Goal: Task Accomplishment & Management: Manage account settings

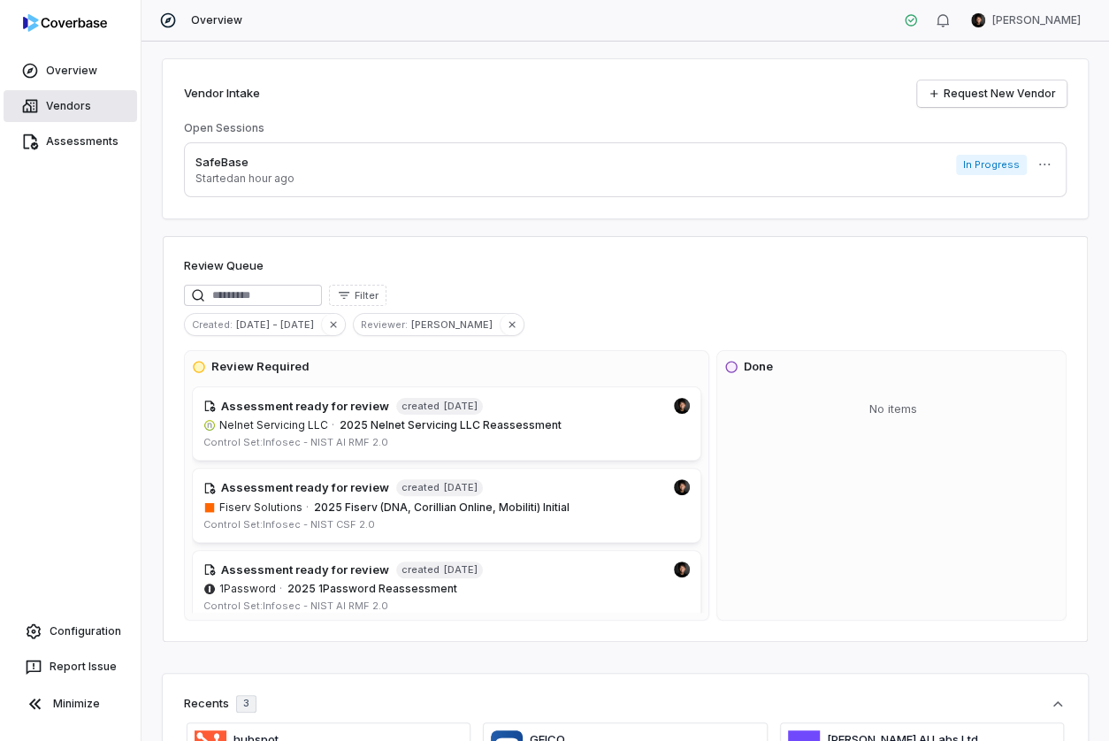
click at [94, 107] on link "Vendors" at bounding box center [71, 106] width 134 height 32
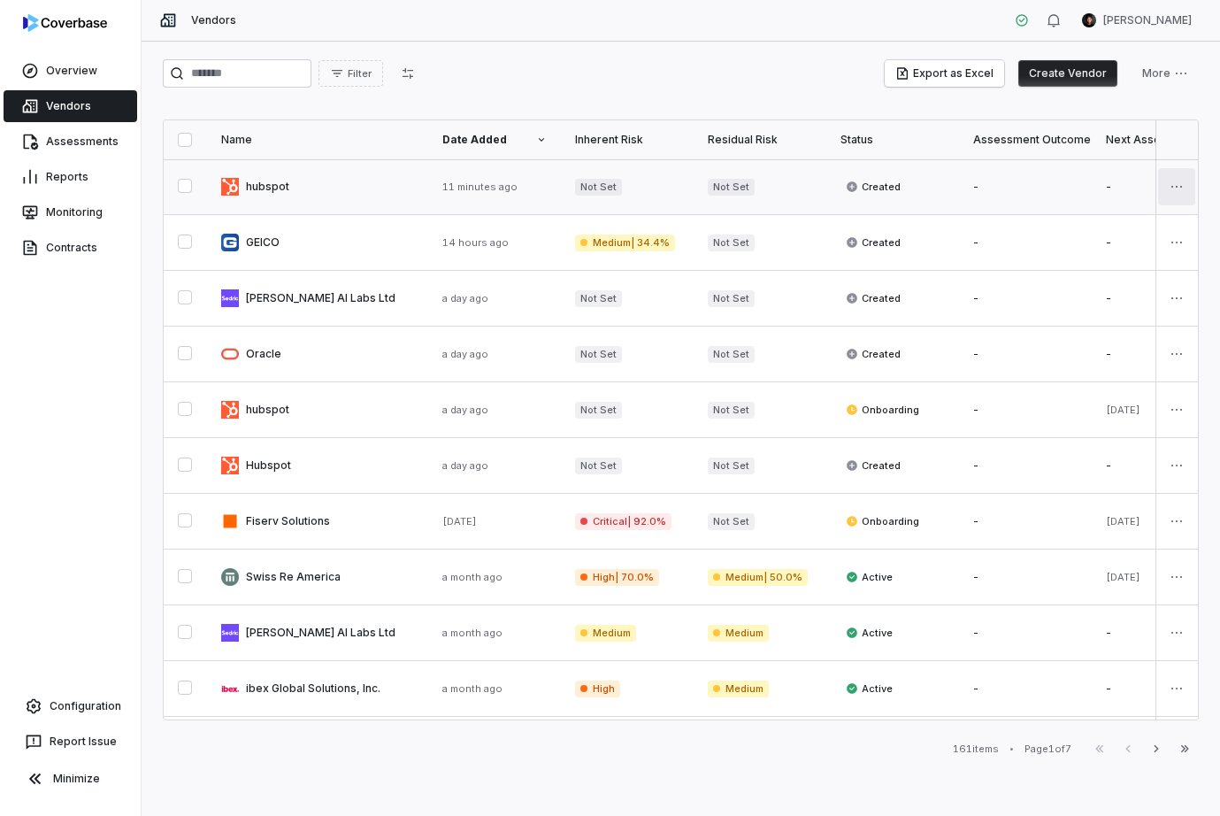
click at [1108, 182] on html "Overview Vendors Assessments Reports Monitoring Contracts Configuration Report …" at bounding box center [610, 408] width 1220 height 816
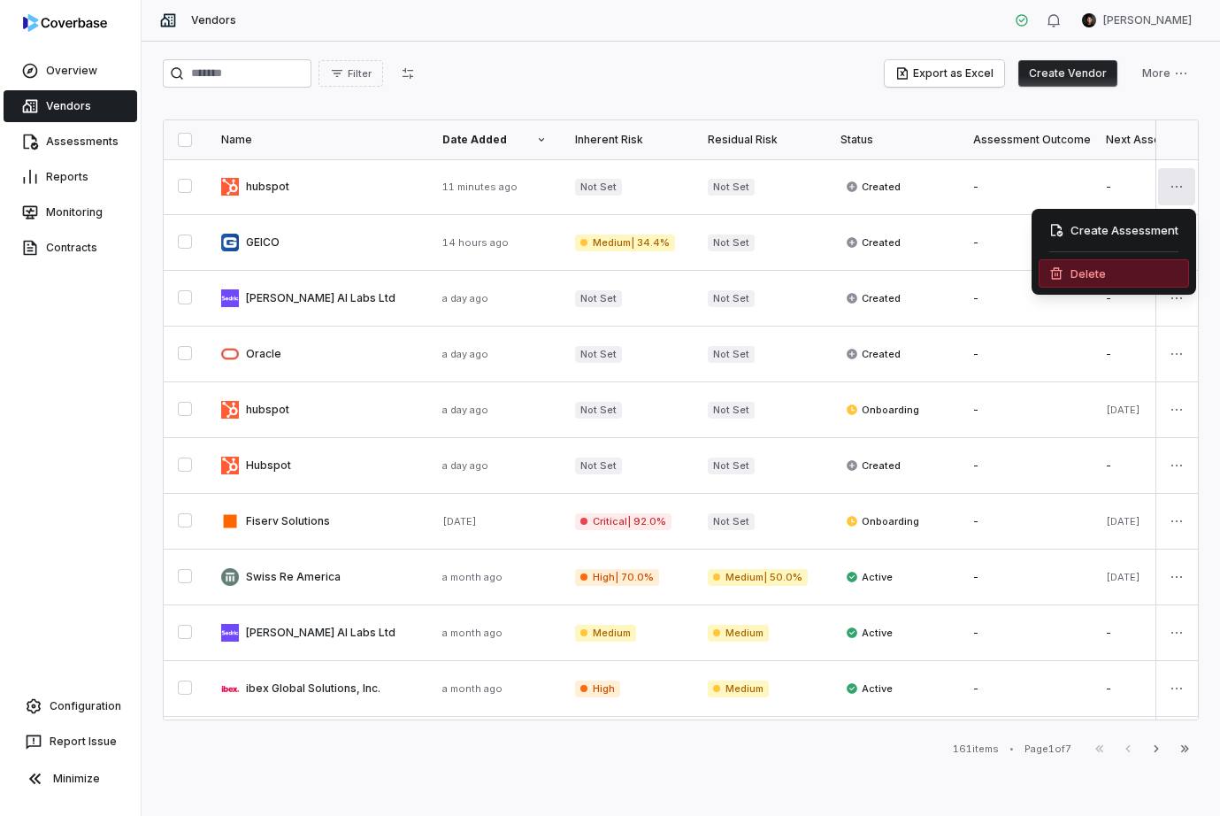
click at [1108, 270] on div "Delete" at bounding box center [1113, 273] width 150 height 28
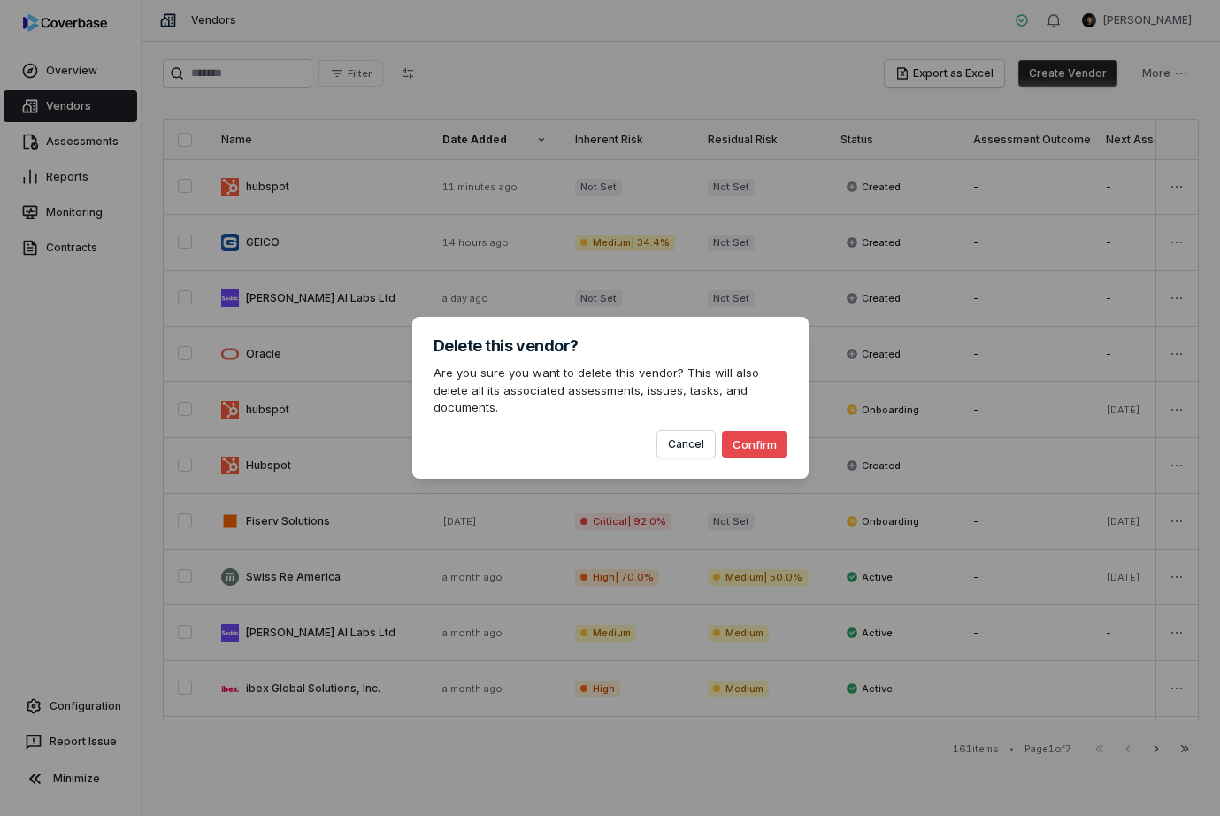
click at [755, 439] on button "Confirm" at bounding box center [754, 444] width 65 height 27
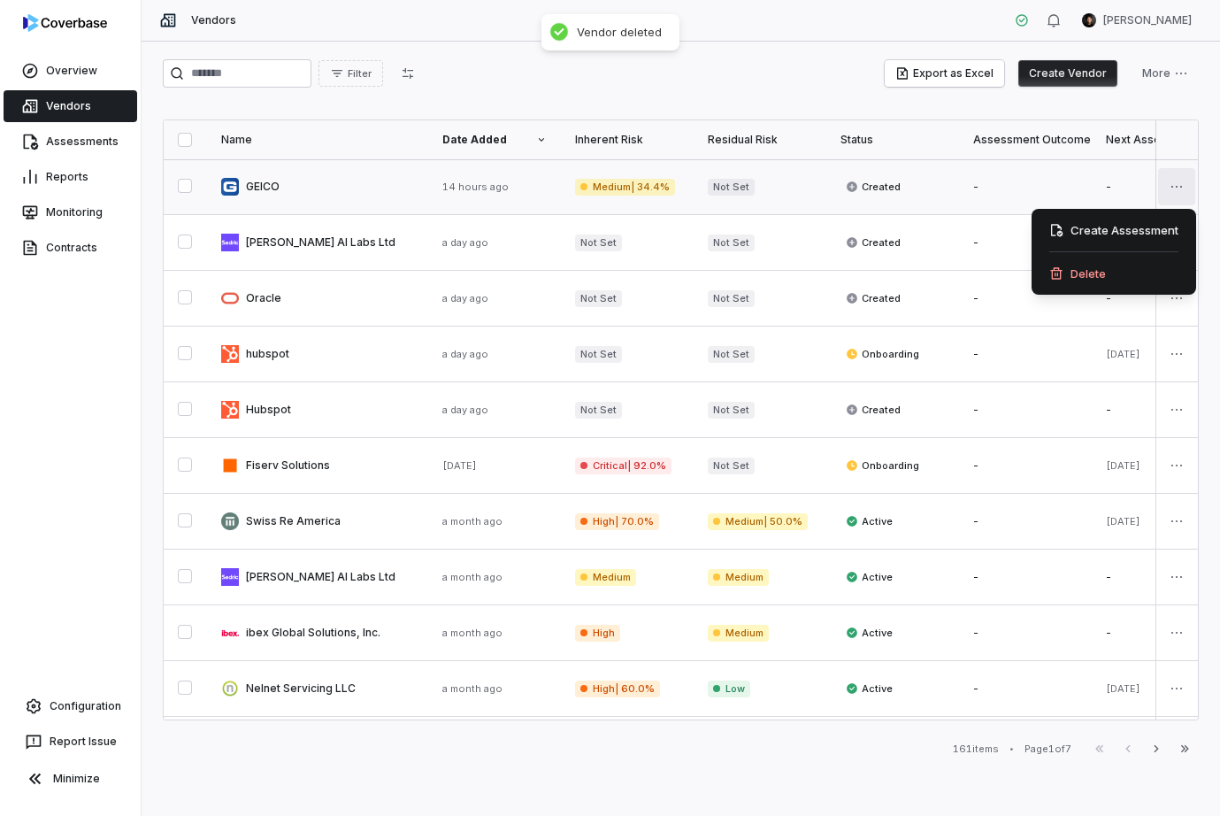
click at [1108, 180] on html "Overview Vendors Assessments Reports Monitoring Contracts Configuration Report …" at bounding box center [610, 408] width 1220 height 816
click at [1108, 280] on div "Delete" at bounding box center [1113, 273] width 150 height 28
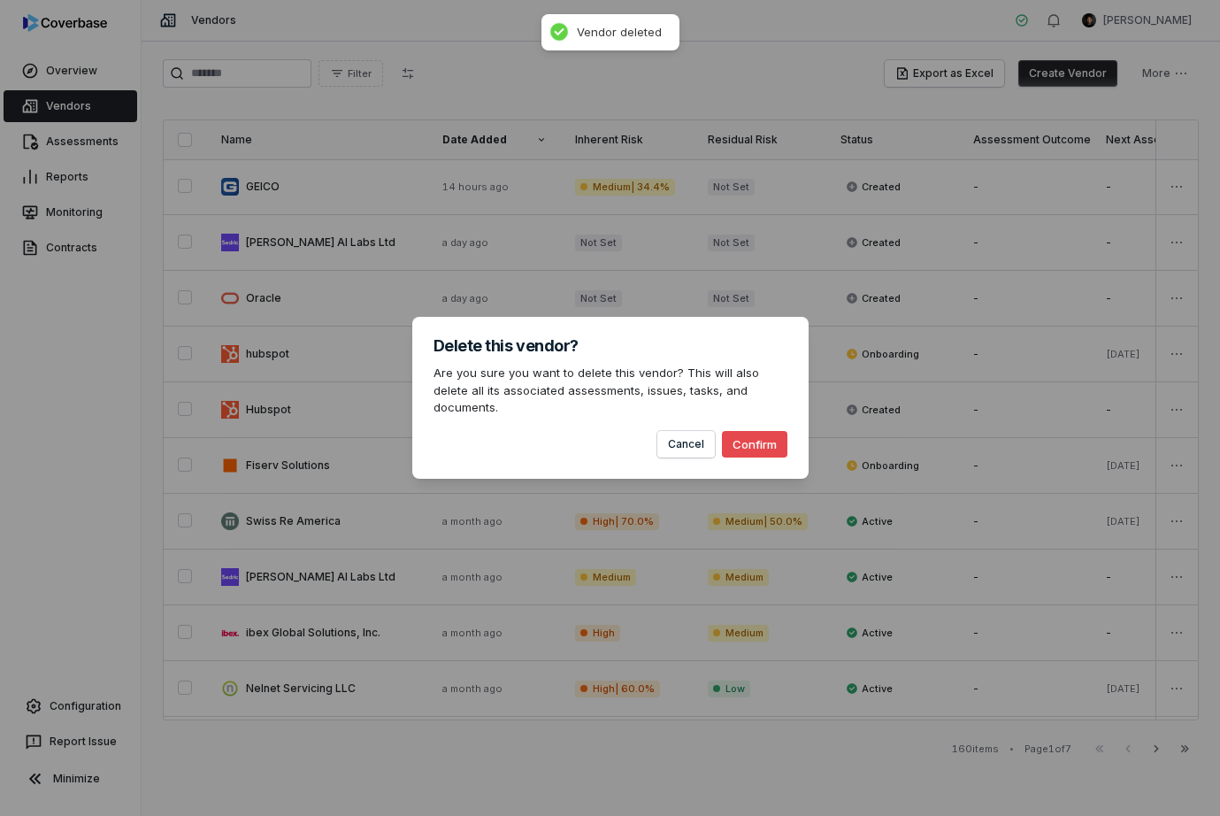
click at [756, 445] on button "Confirm" at bounding box center [754, 444] width 65 height 27
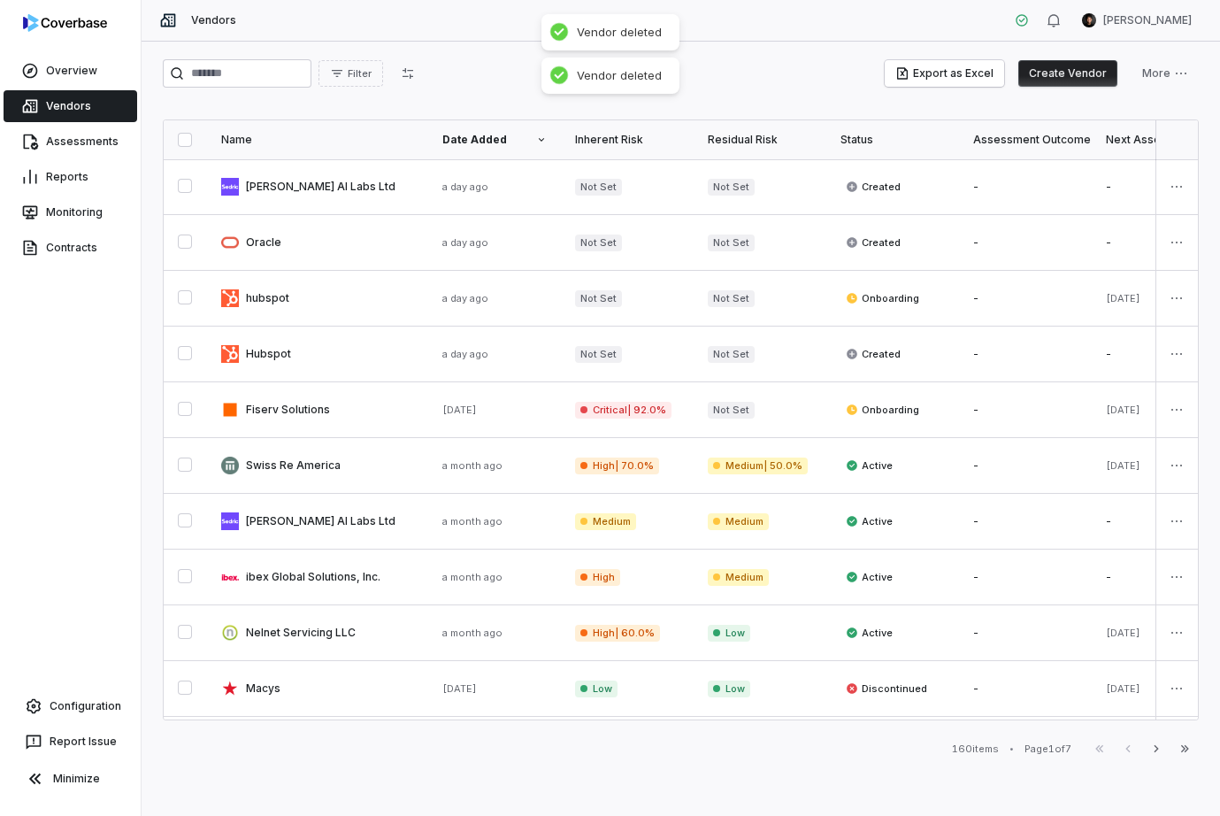
click at [1108, 176] on html "Overview Vendors Assessments Reports Monitoring Contracts Configuration Report …" at bounding box center [610, 408] width 1220 height 816
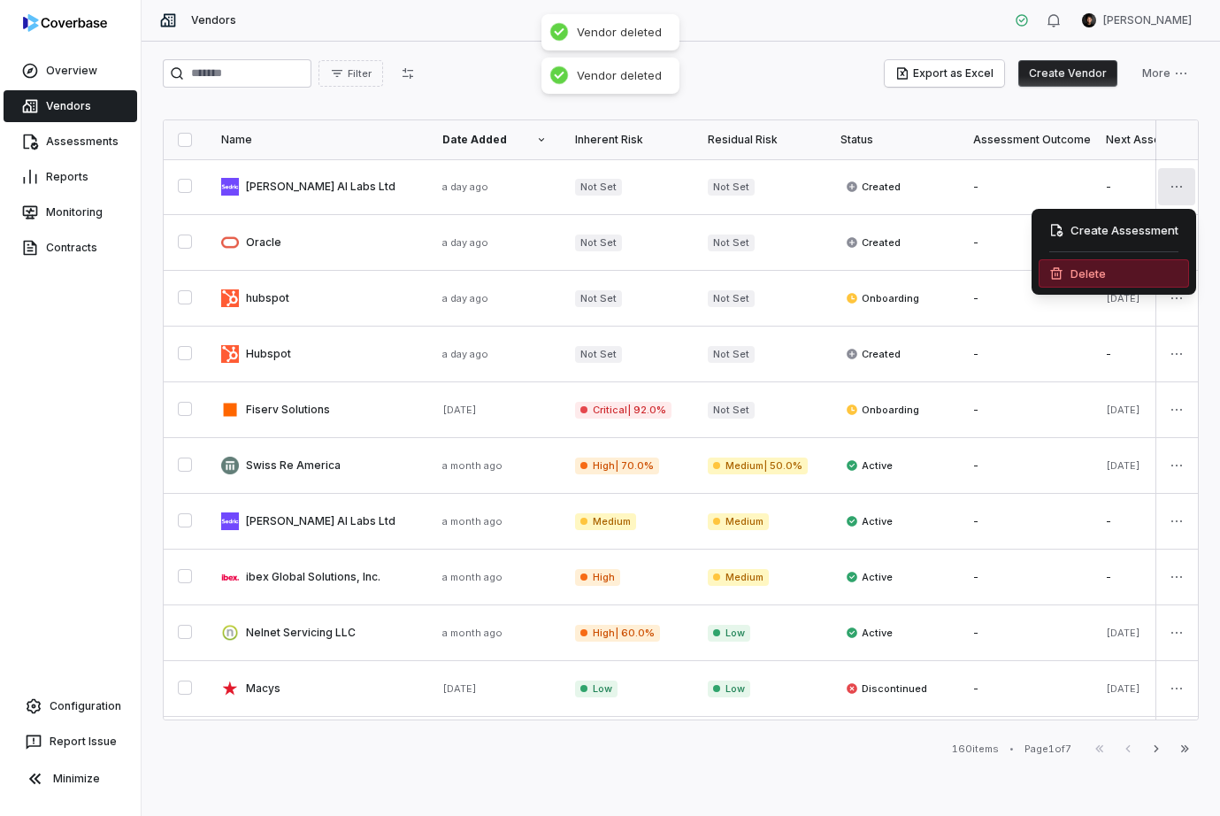
click at [1108, 274] on div "Delete" at bounding box center [1113, 273] width 150 height 28
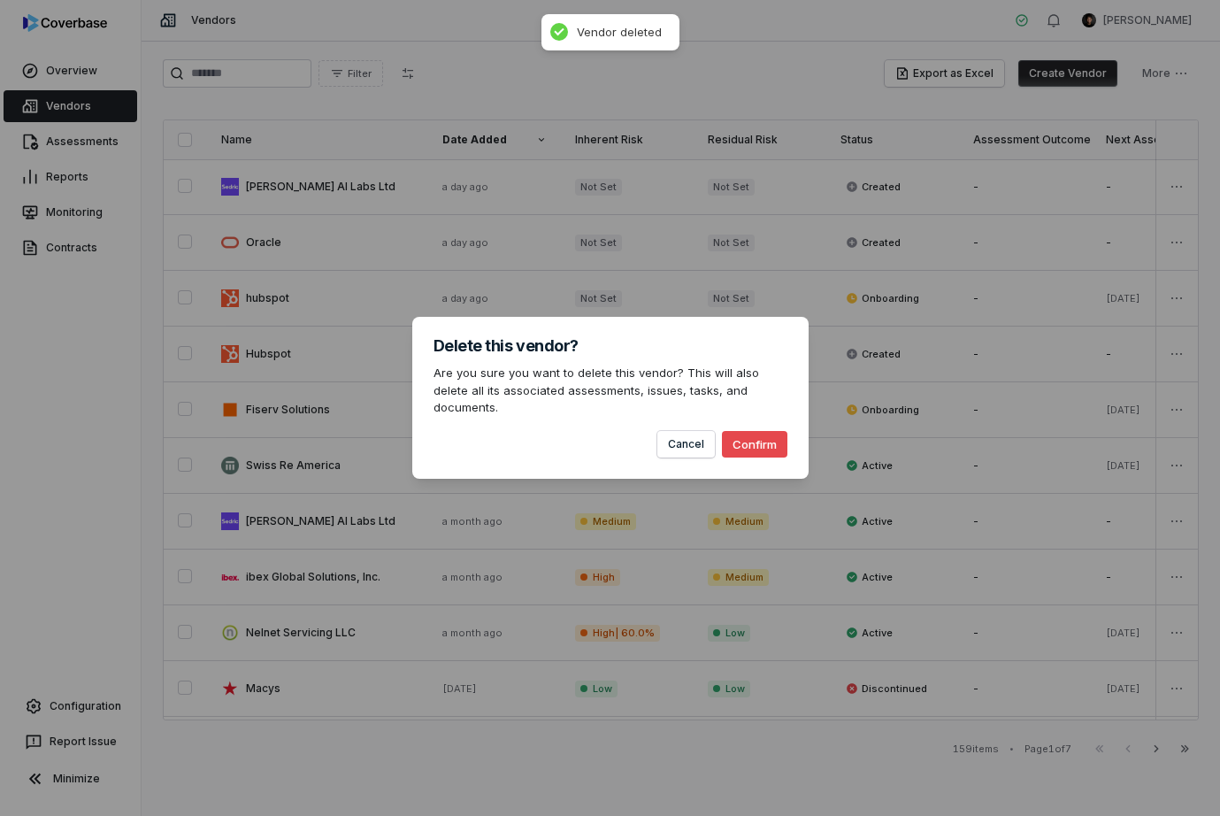
click at [739, 431] on button "Confirm" at bounding box center [754, 444] width 65 height 27
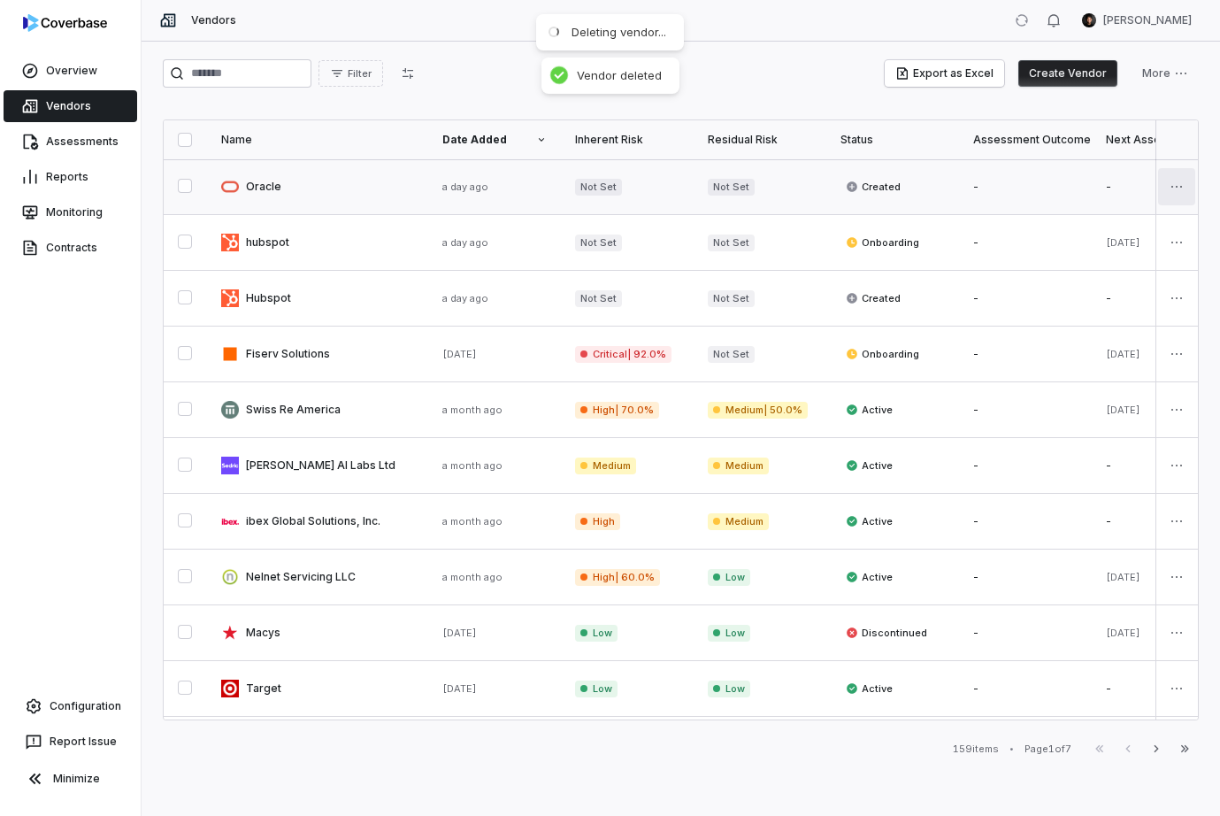
click at [1108, 188] on html "Overview Vendors Assessments Reports Monitoring Contracts Configuration Report …" at bounding box center [610, 408] width 1220 height 816
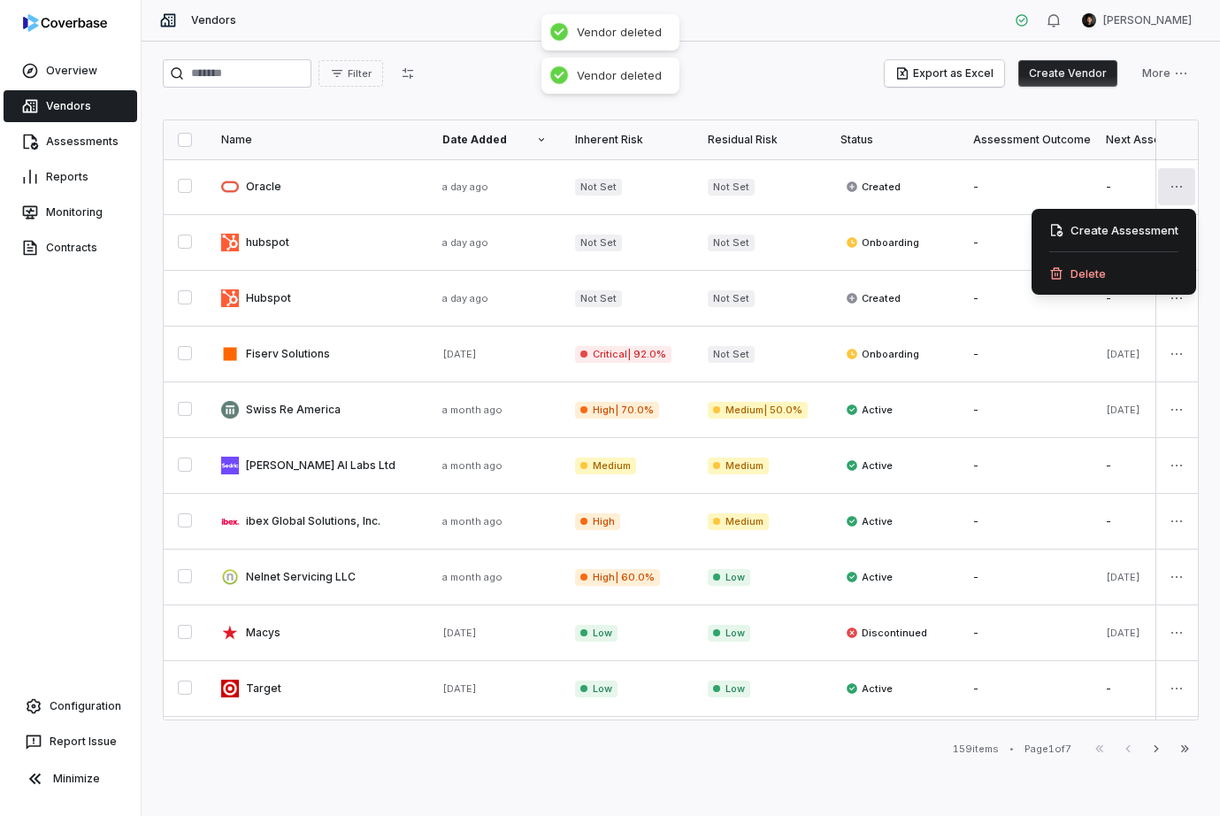
drag, startPoint x: 1062, startPoint y: 289, endPoint x: 1067, endPoint y: 280, distance: 9.9
click at [1062, 289] on div "Create Assessment Delete" at bounding box center [1113, 252] width 165 height 86
click at [1067, 280] on div "Delete" at bounding box center [1113, 273] width 150 height 28
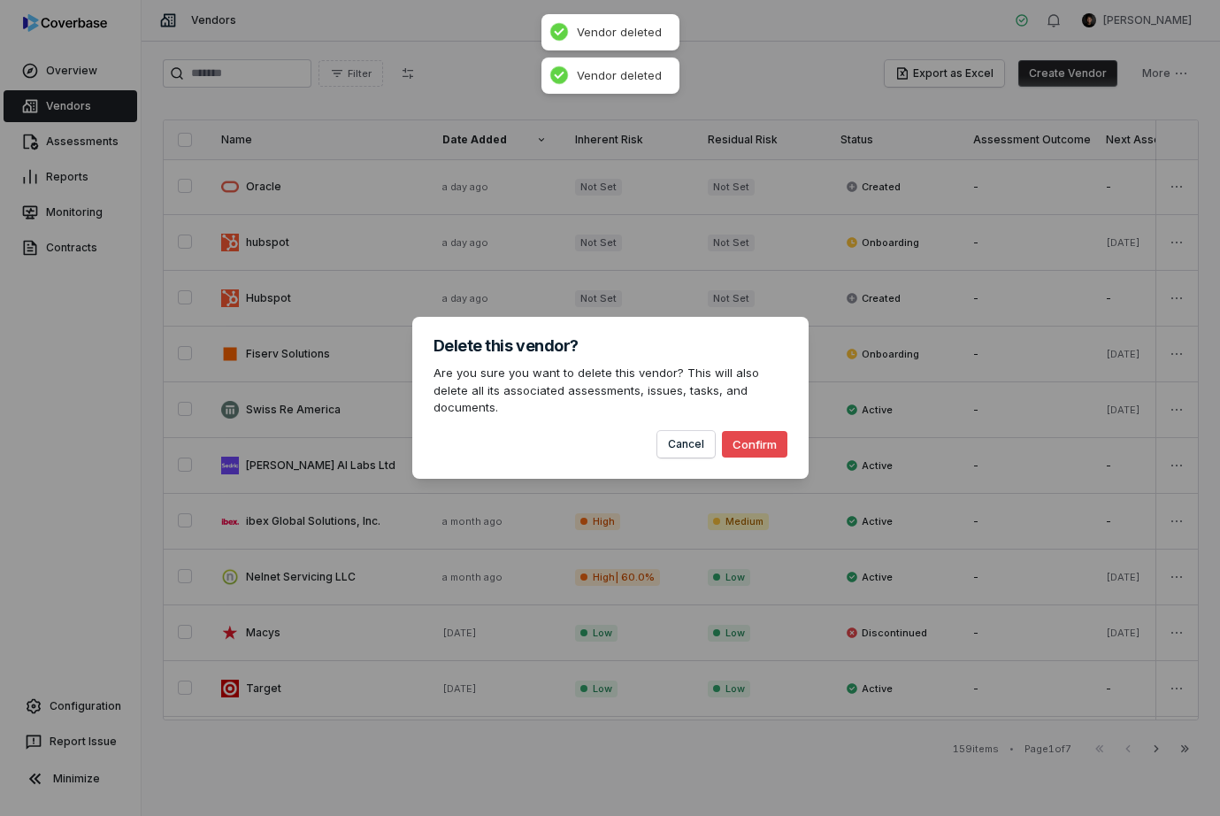
click at [774, 431] on button "Confirm" at bounding box center [754, 444] width 65 height 27
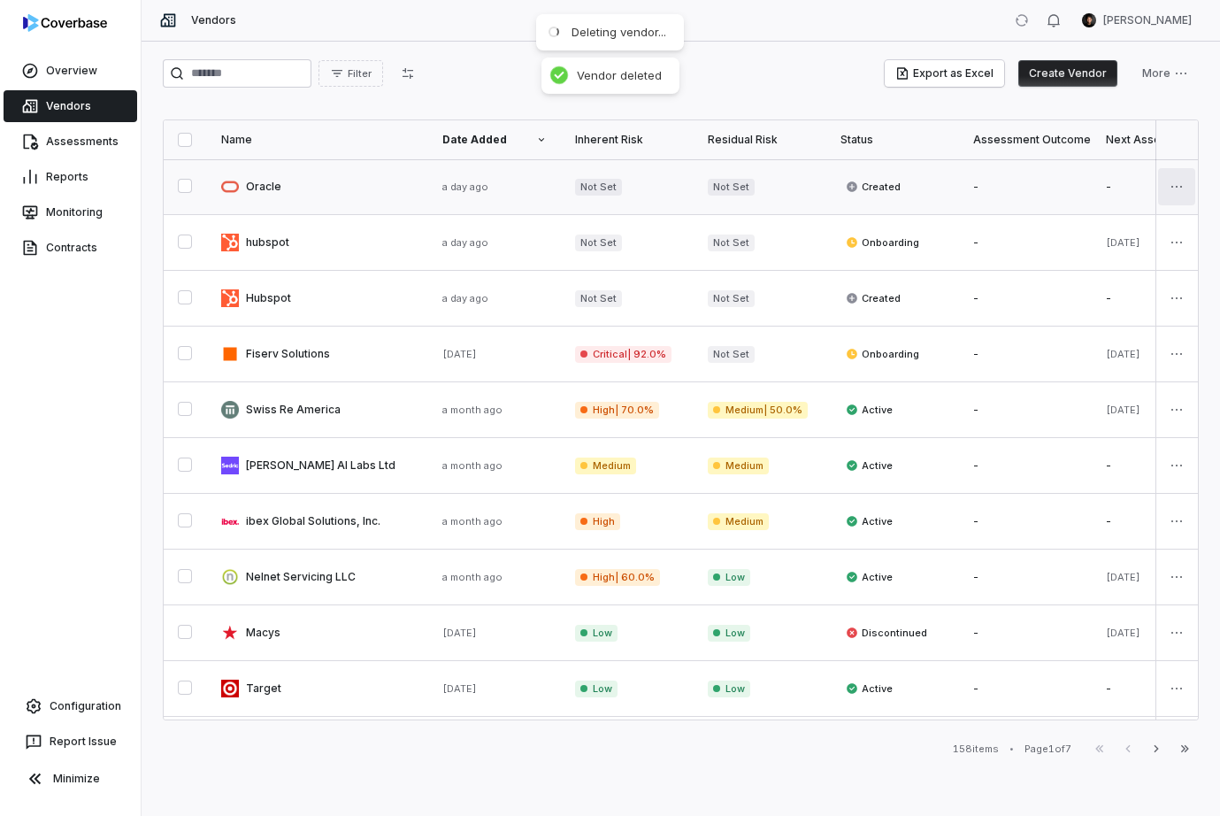
click at [1108, 178] on html "Overview Vendors Assessments Reports Monitoring Contracts Configuration Report …" at bounding box center [610, 408] width 1220 height 816
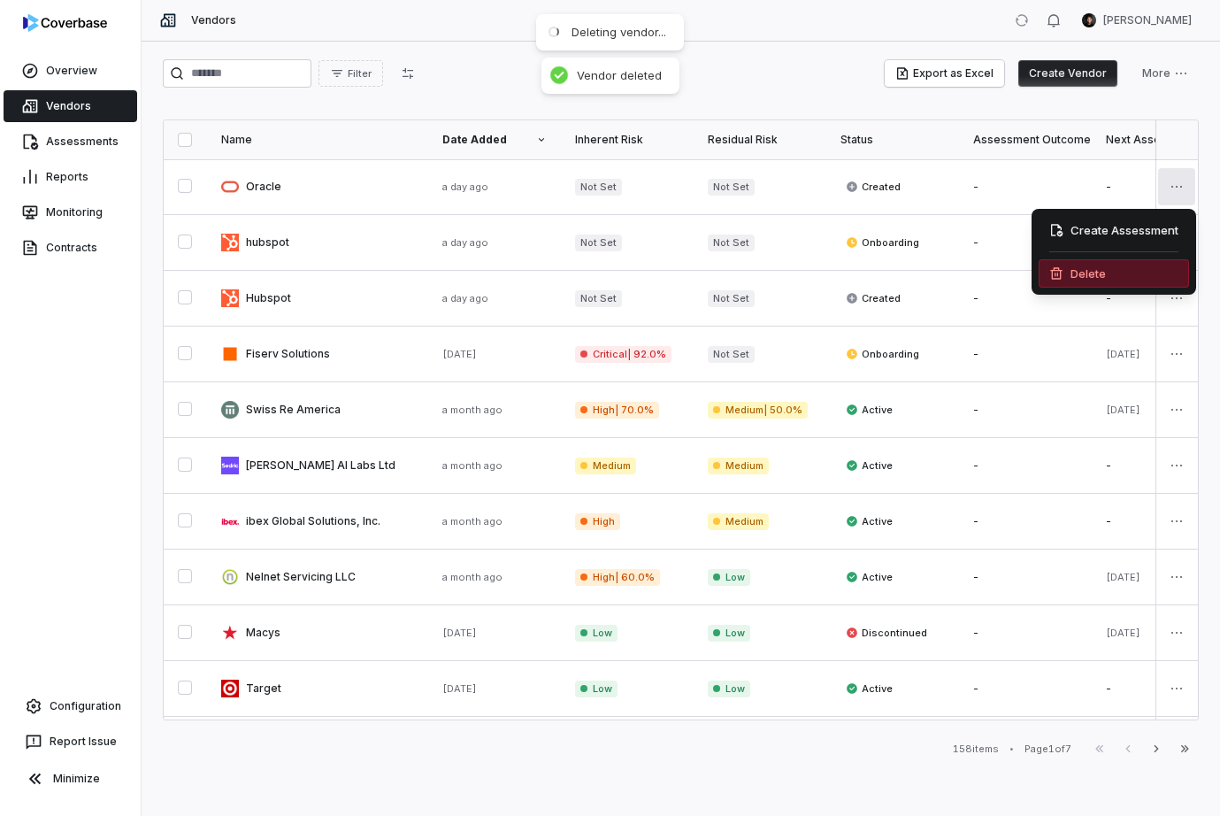
click at [1069, 273] on div "Delete" at bounding box center [1113, 273] width 150 height 28
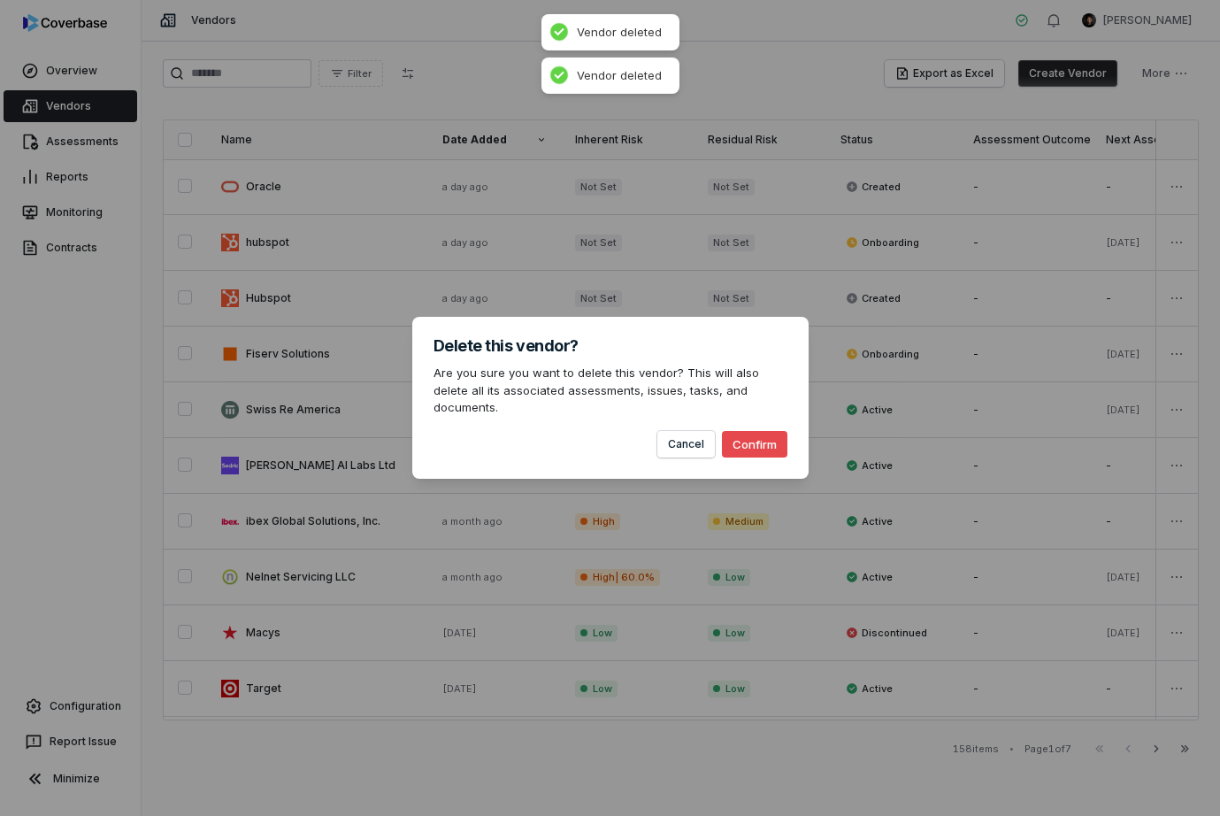
click at [752, 431] on button "Confirm" at bounding box center [754, 444] width 65 height 27
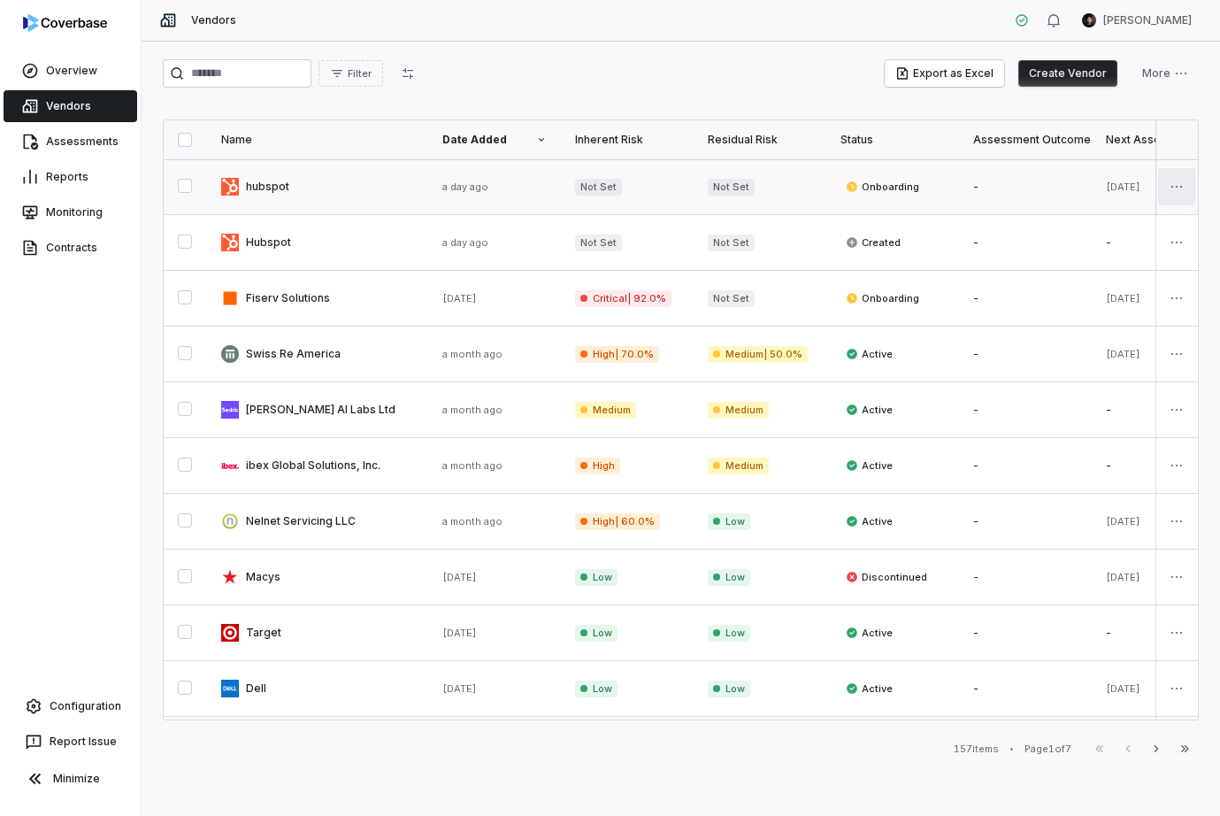
click at [1169, 188] on html "Overview Vendors Assessments Reports Monitoring Contracts Configuration Report …" at bounding box center [610, 408] width 1220 height 816
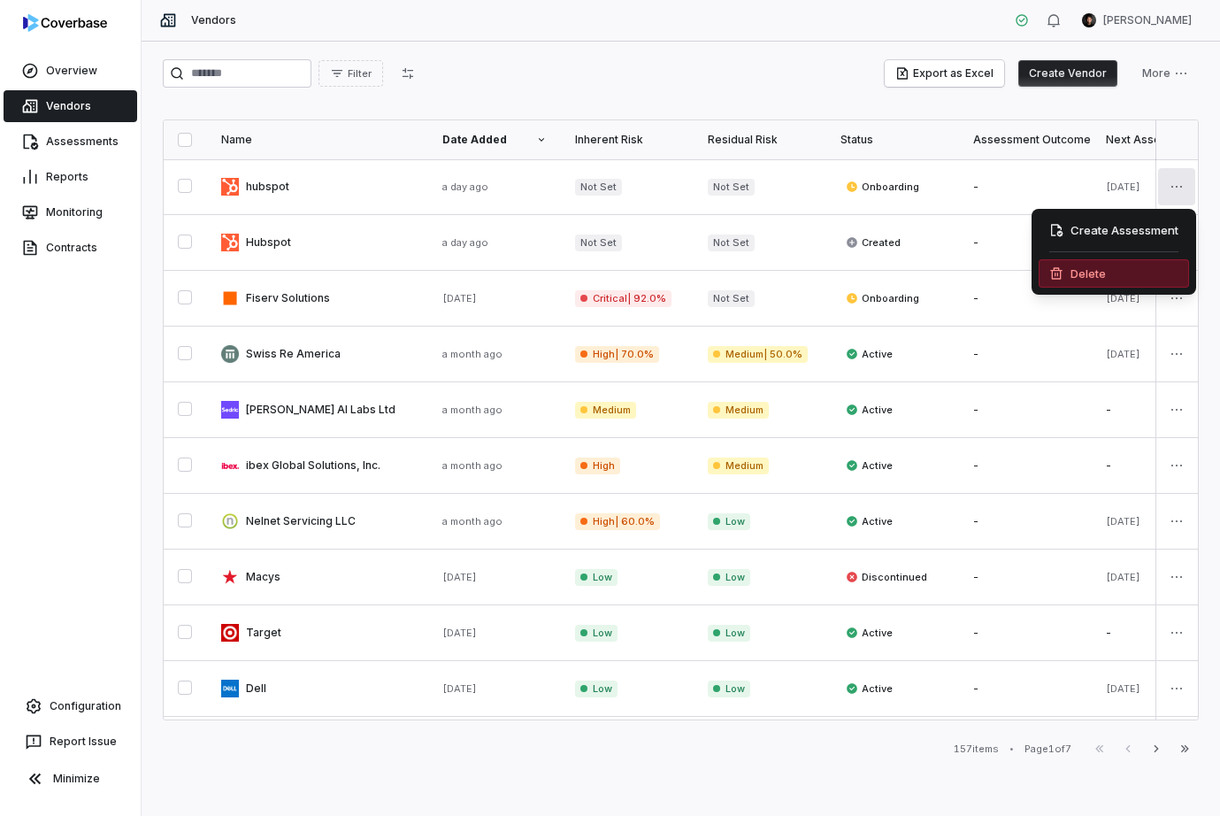
click at [1118, 273] on div "Delete" at bounding box center [1113, 273] width 150 height 28
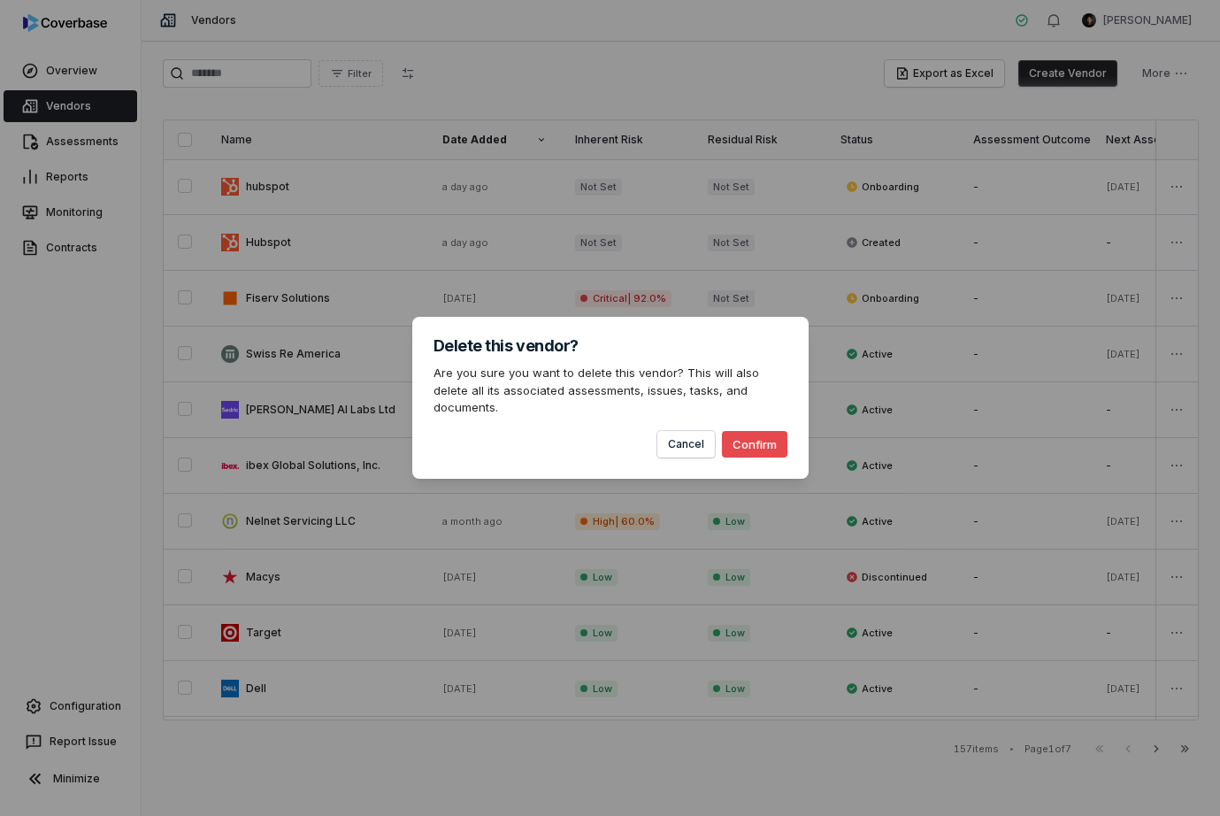
click at [770, 431] on button "Confirm" at bounding box center [754, 444] width 65 height 27
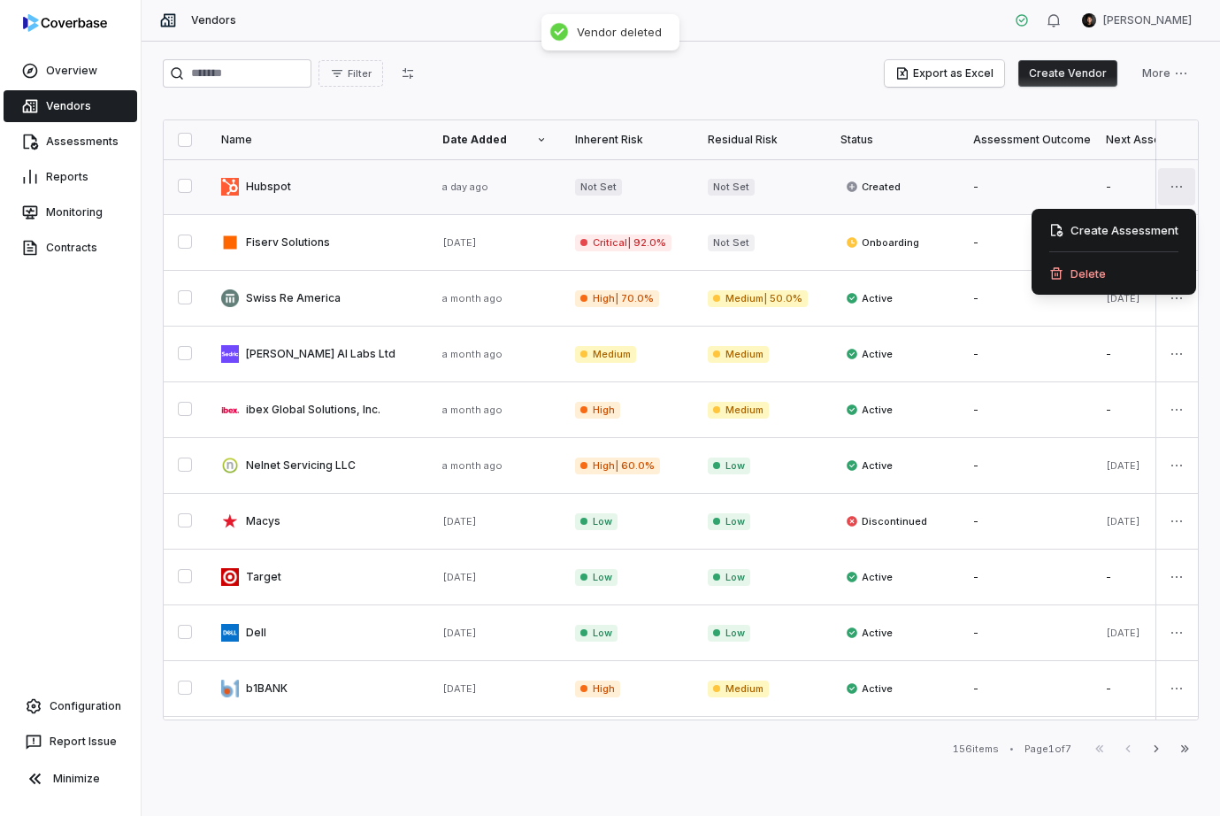
click at [1176, 186] on html "Overview Vendors Assessments Reports Monitoring Contracts Configuration Report …" at bounding box center [610, 408] width 1220 height 816
click at [1097, 275] on div "Delete" at bounding box center [1113, 273] width 150 height 28
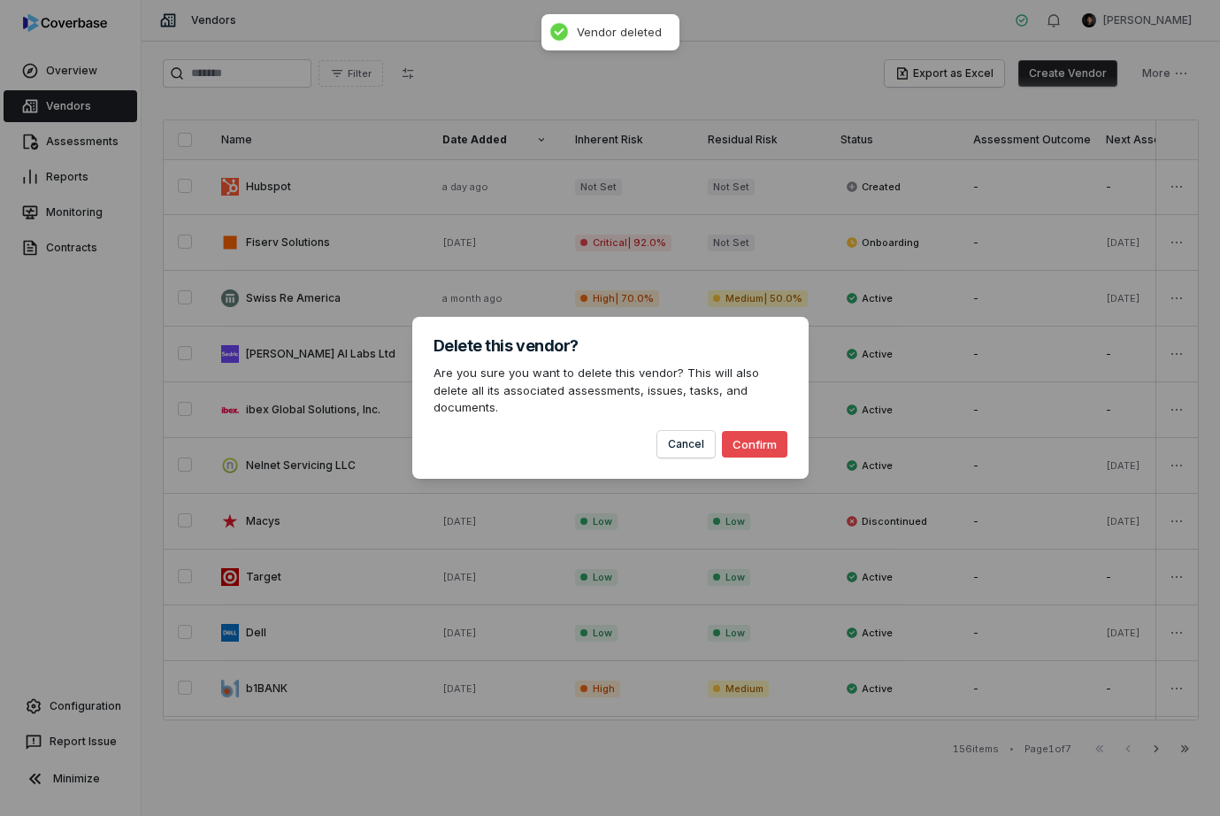
click at [740, 432] on button "Confirm" at bounding box center [754, 444] width 65 height 27
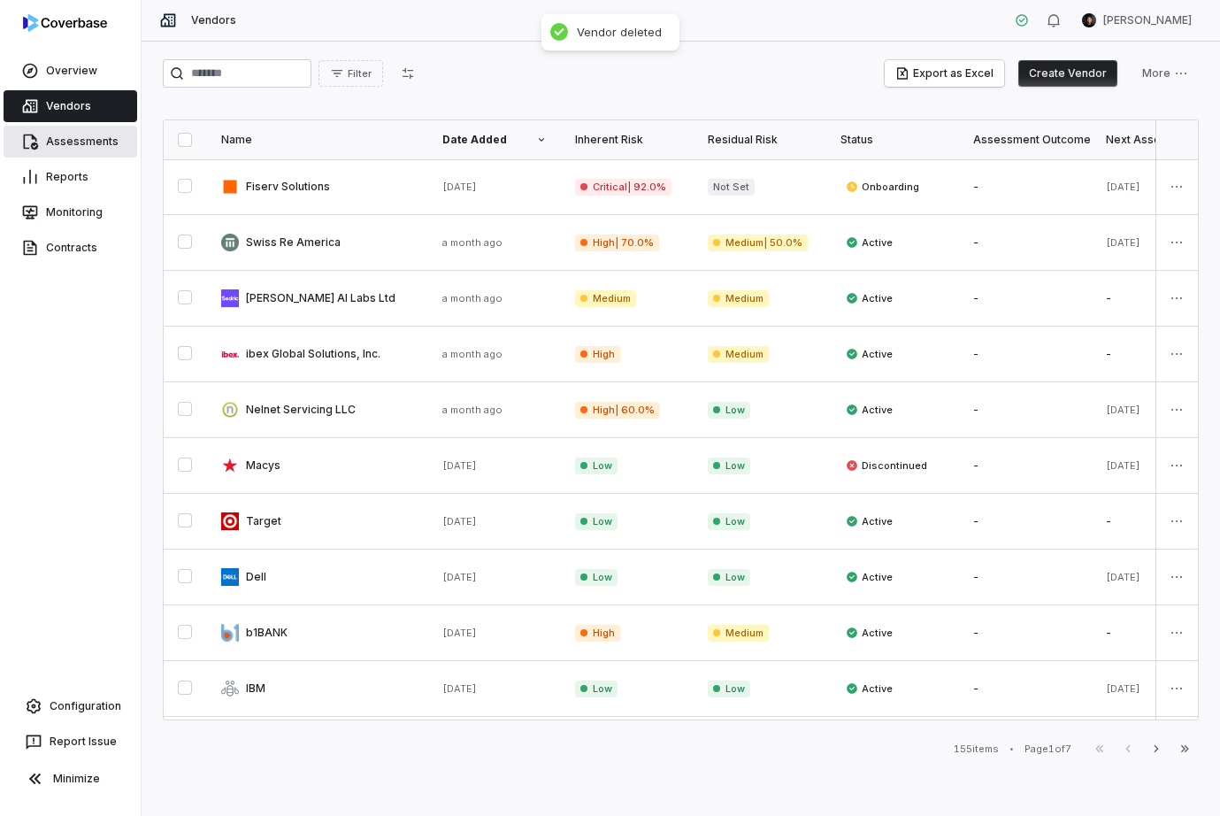
click at [61, 144] on link "Assessments" at bounding box center [71, 142] width 134 height 32
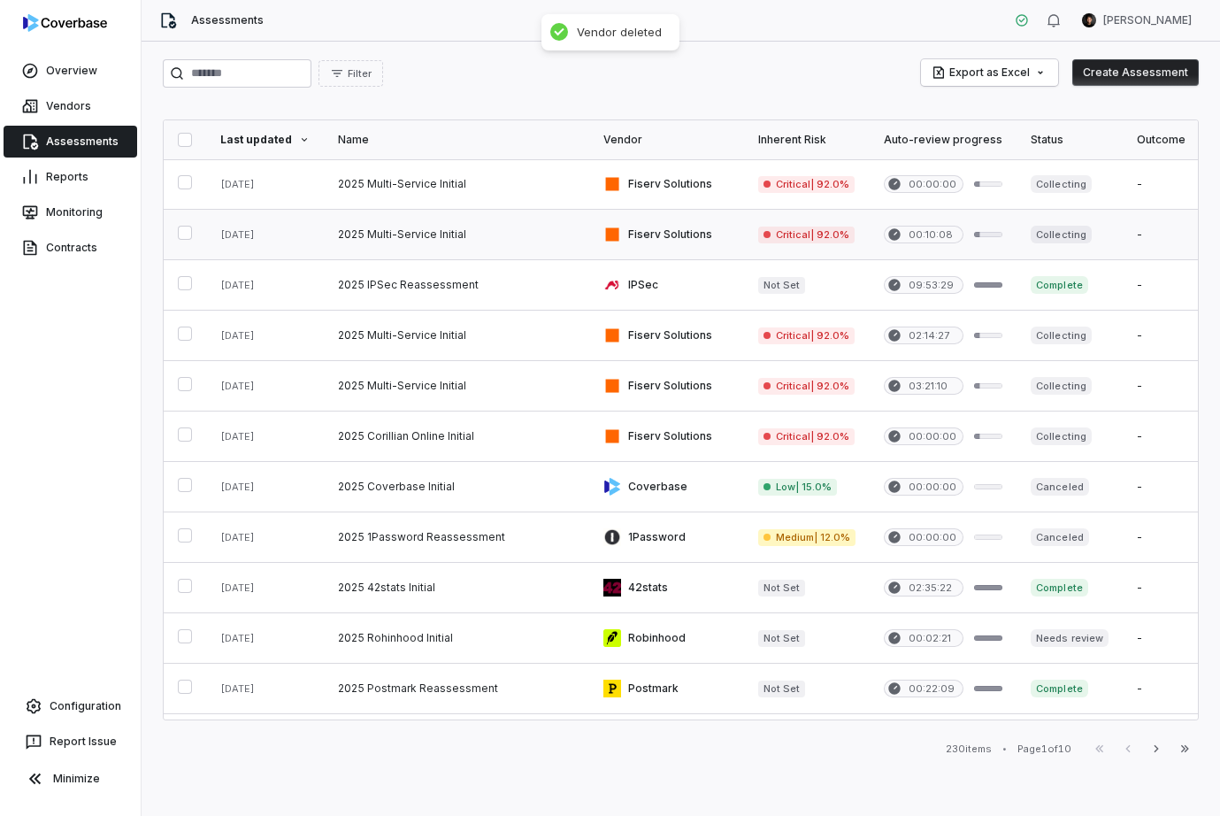
drag, startPoint x: 183, startPoint y: 184, endPoint x: 195, endPoint y: 225, distance: 42.5
click at [183, 185] on button "button" at bounding box center [185, 182] width 14 height 14
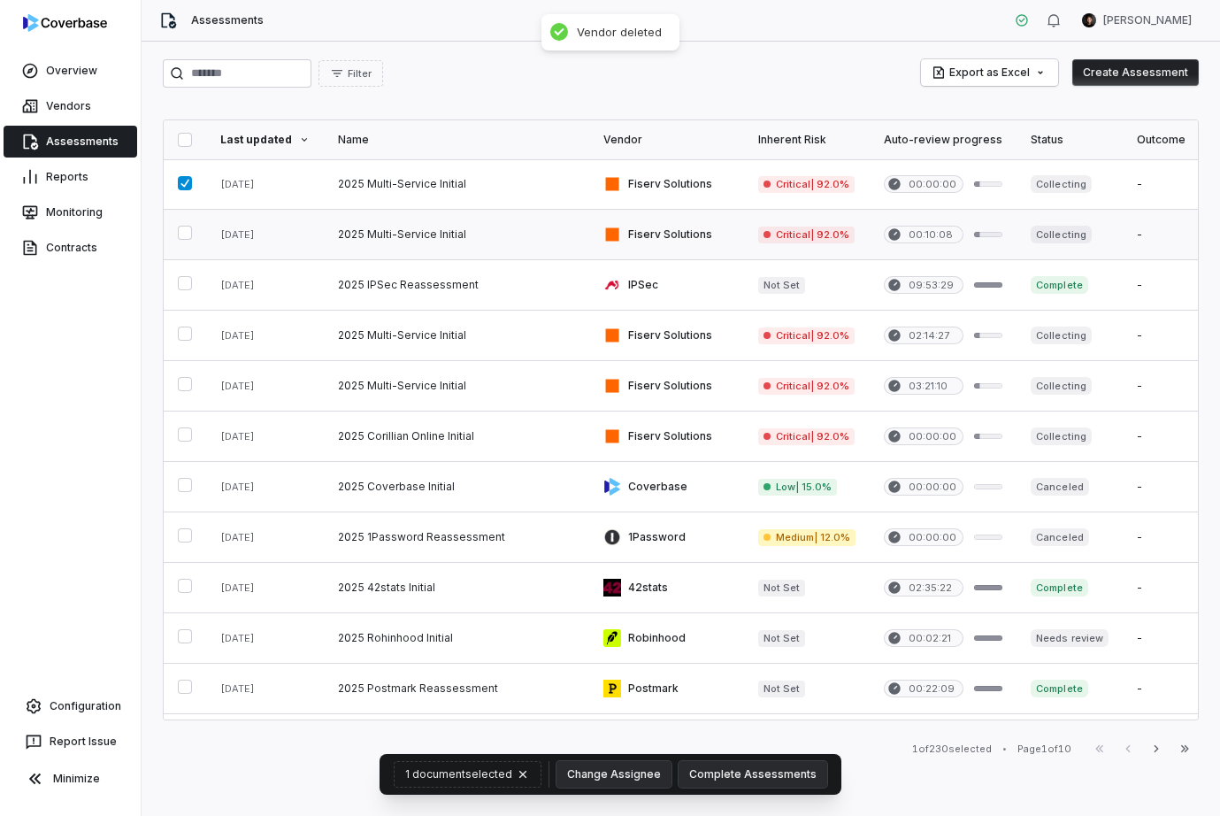
click at [186, 234] on button "button" at bounding box center [185, 233] width 14 height 14
click at [185, 334] on button "button" at bounding box center [185, 333] width 14 height 14
click at [181, 385] on button "button" at bounding box center [185, 384] width 14 height 14
click at [186, 427] on button "button" at bounding box center [185, 434] width 14 height 14
drag, startPoint x: 188, startPoint y: 433, endPoint x: 189, endPoint y: 395, distance: 38.0
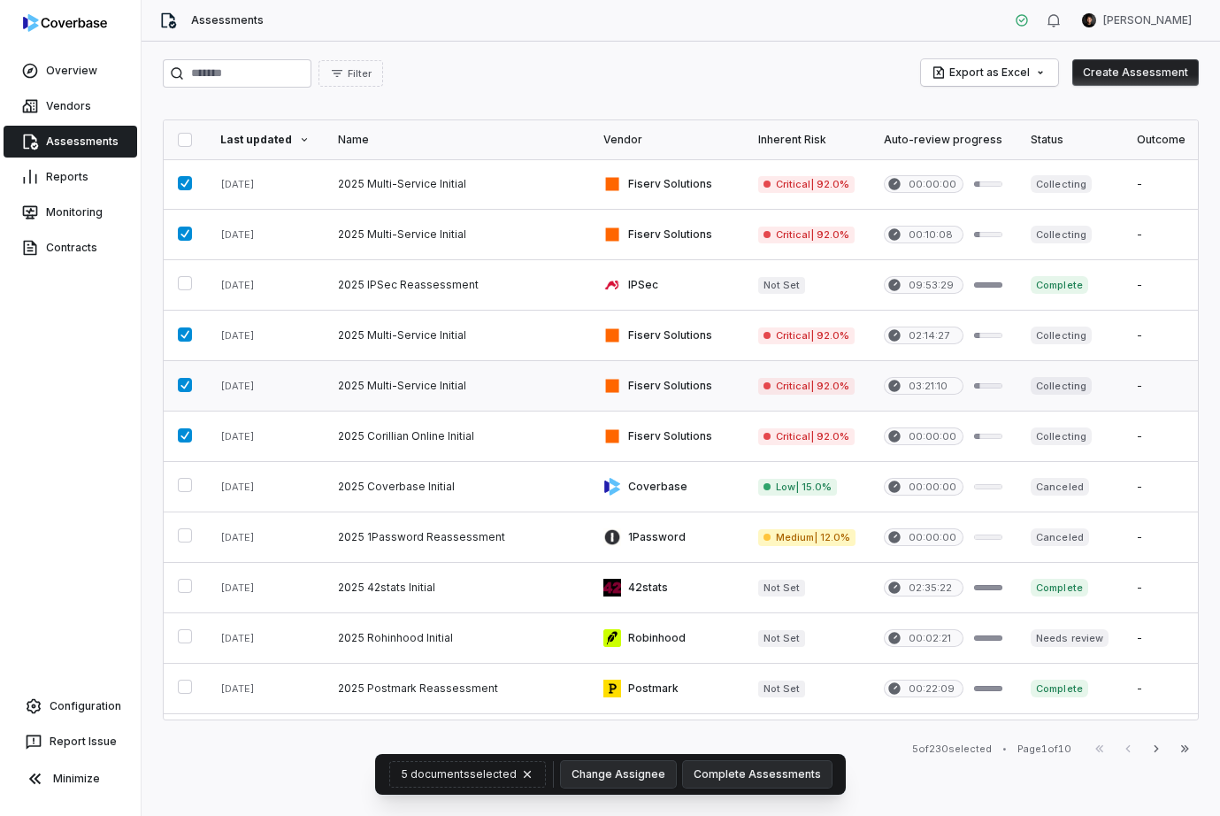
click at [188, 433] on button "button" at bounding box center [185, 435] width 14 height 14
drag, startPoint x: 189, startPoint y: 386, endPoint x: 182, endPoint y: 331, distance: 55.3
click at [188, 378] on button "button" at bounding box center [185, 385] width 14 height 14
click at [183, 327] on button "button" at bounding box center [185, 334] width 14 height 14
click at [189, 228] on button "button" at bounding box center [185, 233] width 14 height 14
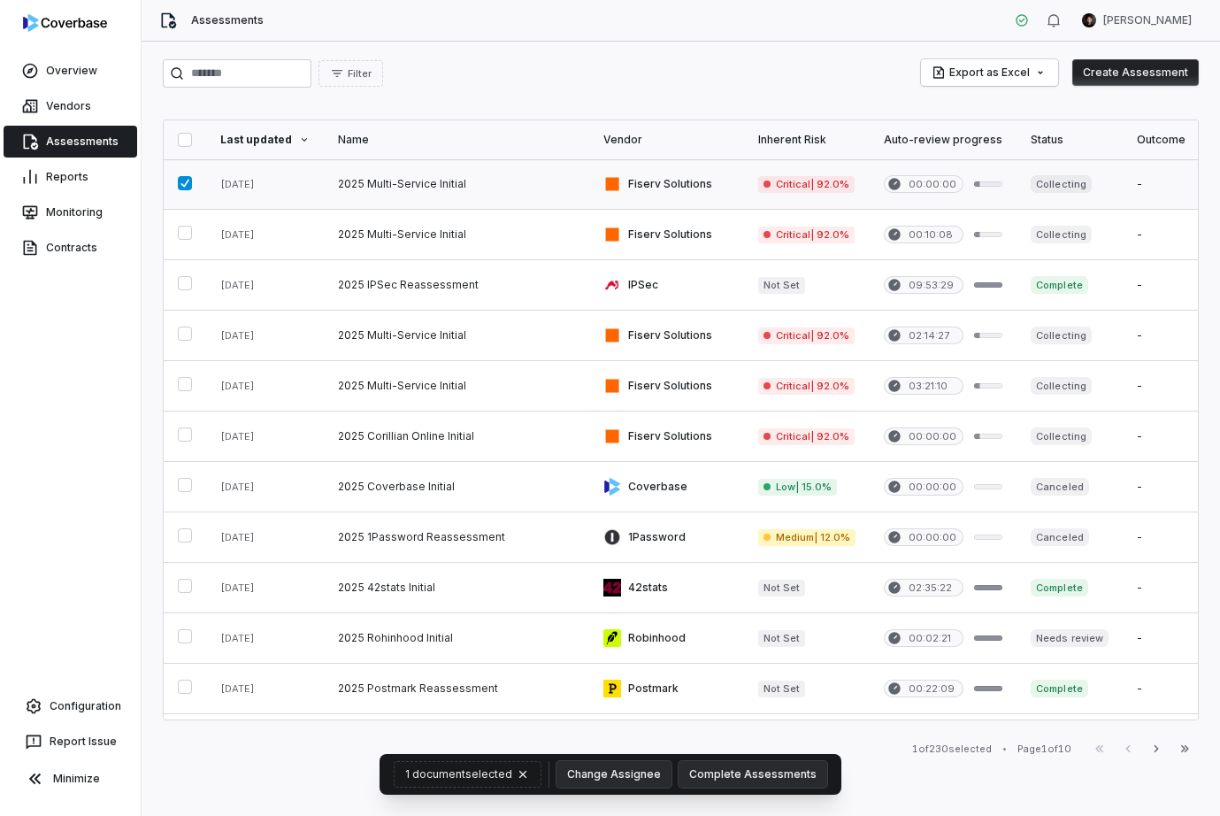
click at [183, 187] on button "button" at bounding box center [185, 183] width 14 height 14
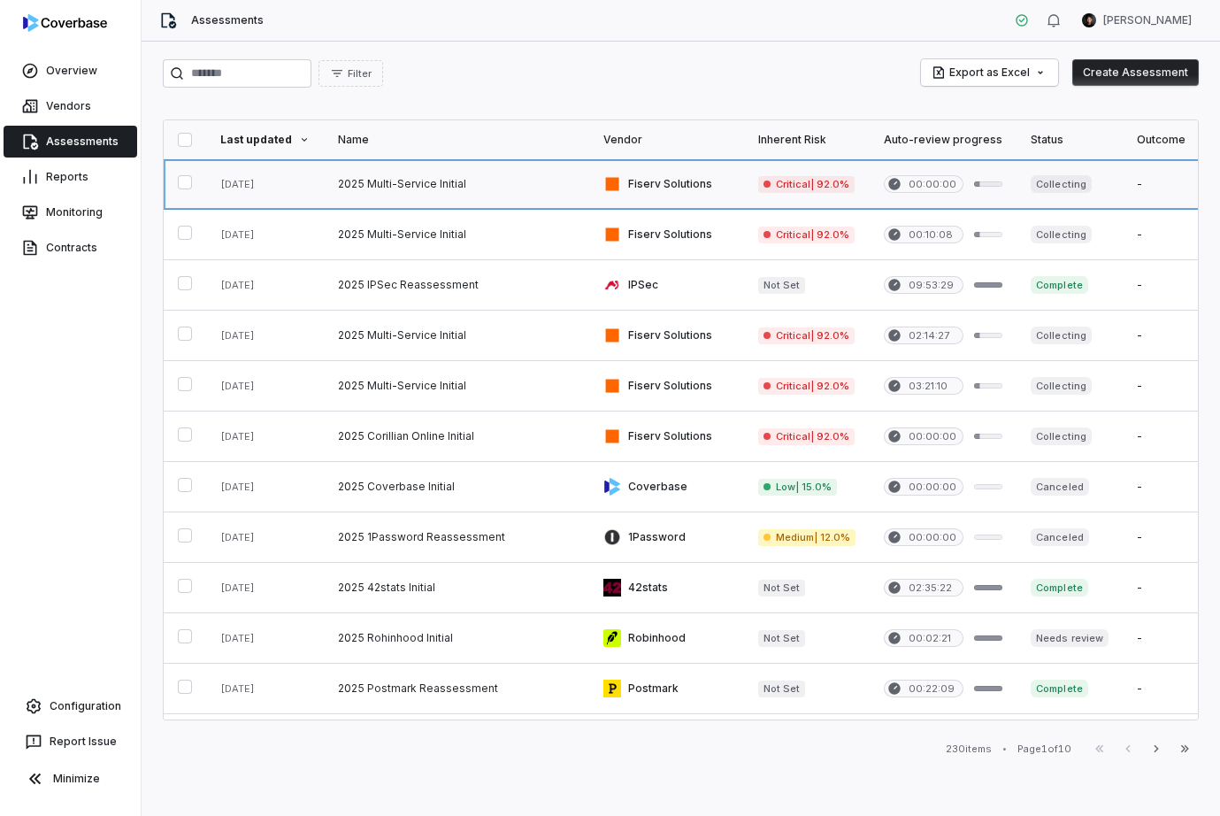
click at [389, 173] on link at bounding box center [456, 184] width 265 height 50
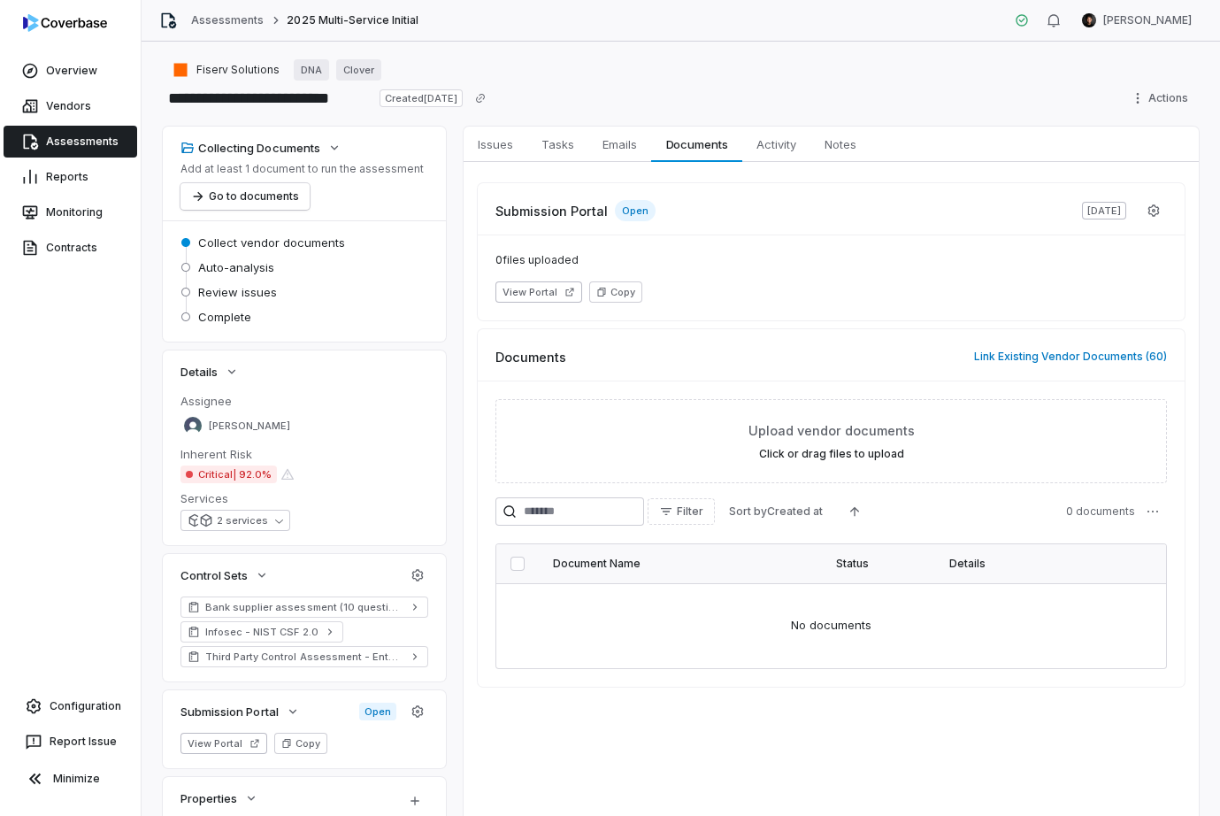
click at [1170, 111] on div "Actions" at bounding box center [1161, 98] width 73 height 28
click at [1151, 94] on html "**********" at bounding box center [610, 408] width 1220 height 816
click at [1111, 244] on div "Delete" at bounding box center [1139, 251] width 127 height 28
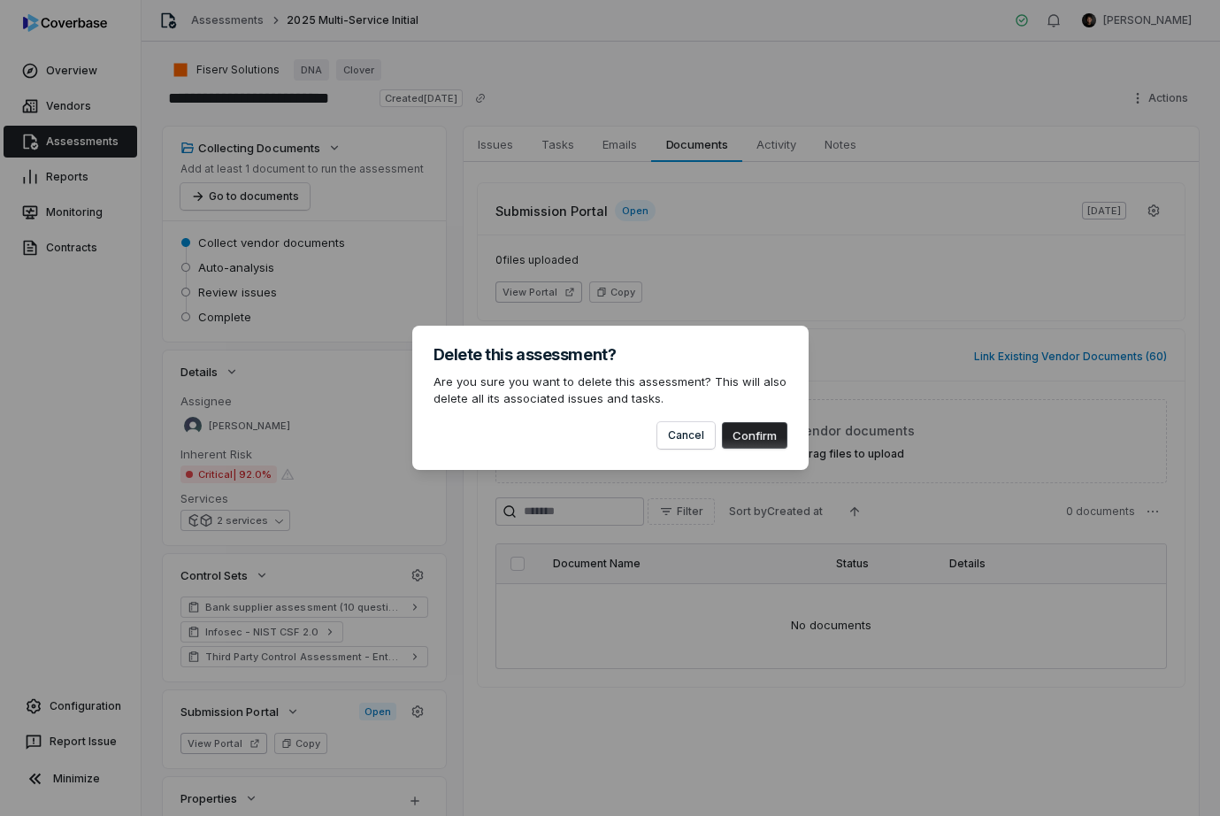
click at [770, 440] on button "Confirm" at bounding box center [754, 435] width 65 height 27
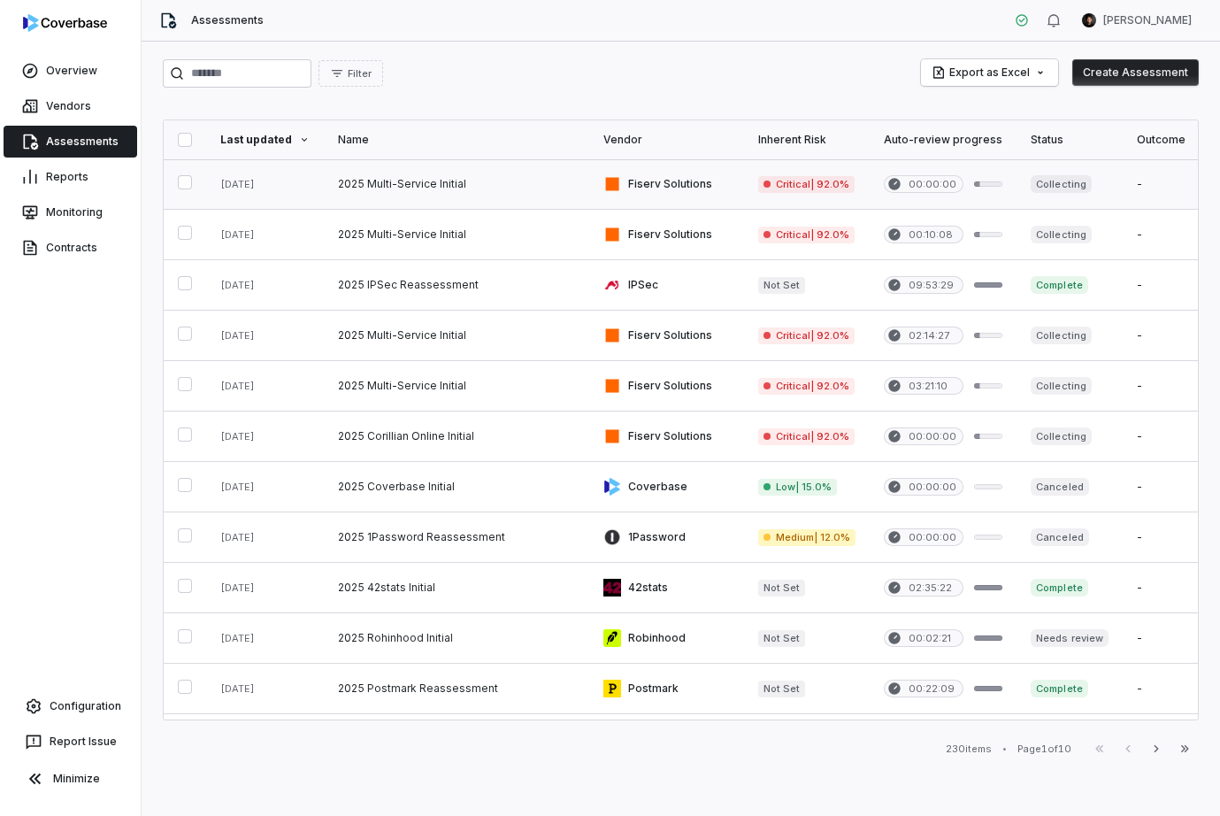
click at [474, 173] on link at bounding box center [456, 184] width 265 height 50
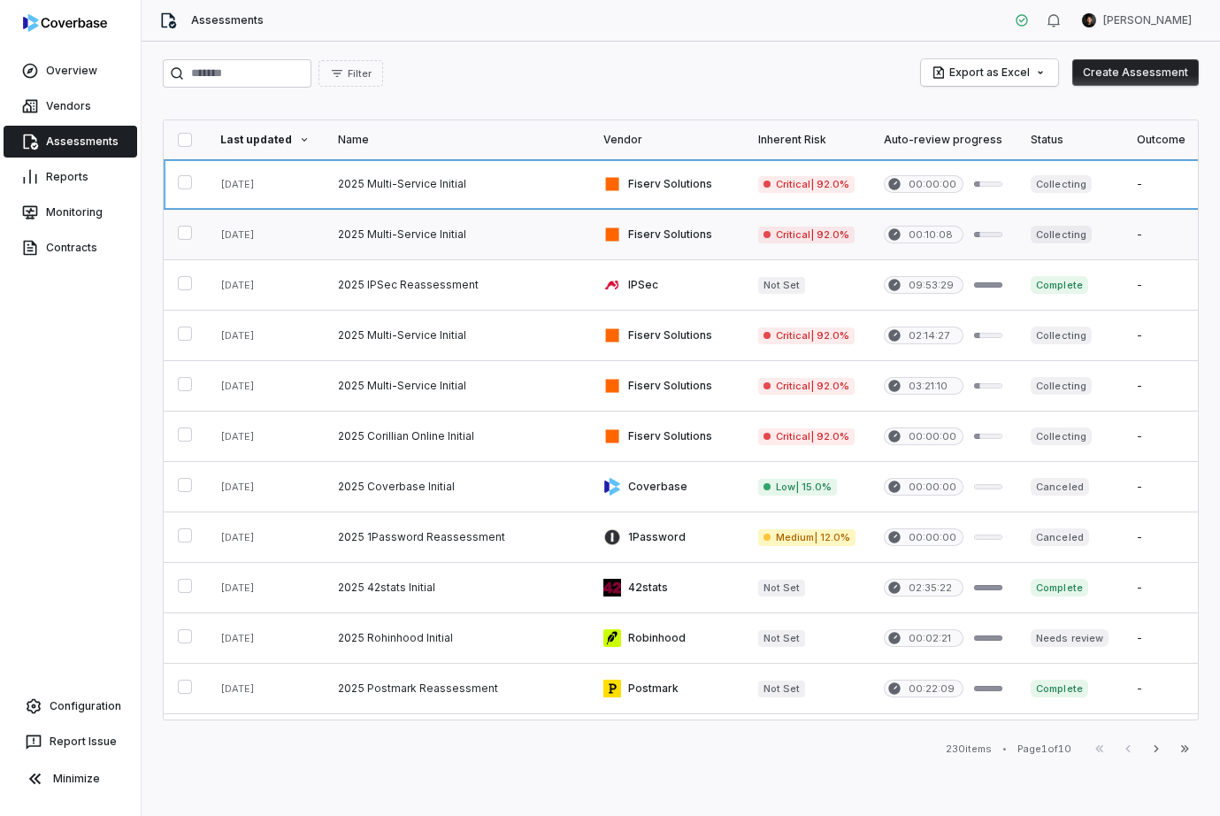
click at [454, 231] on link at bounding box center [456, 235] width 265 height 50
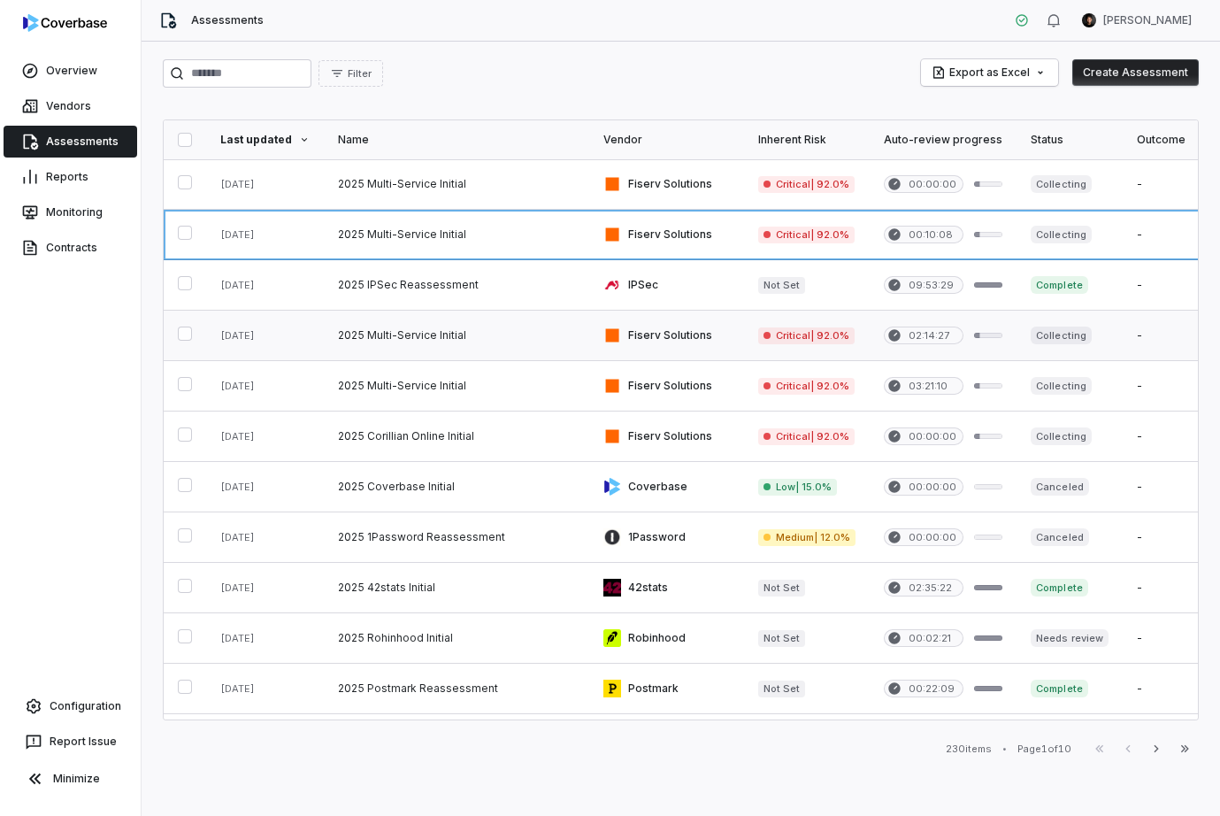
click at [482, 335] on link at bounding box center [456, 335] width 265 height 50
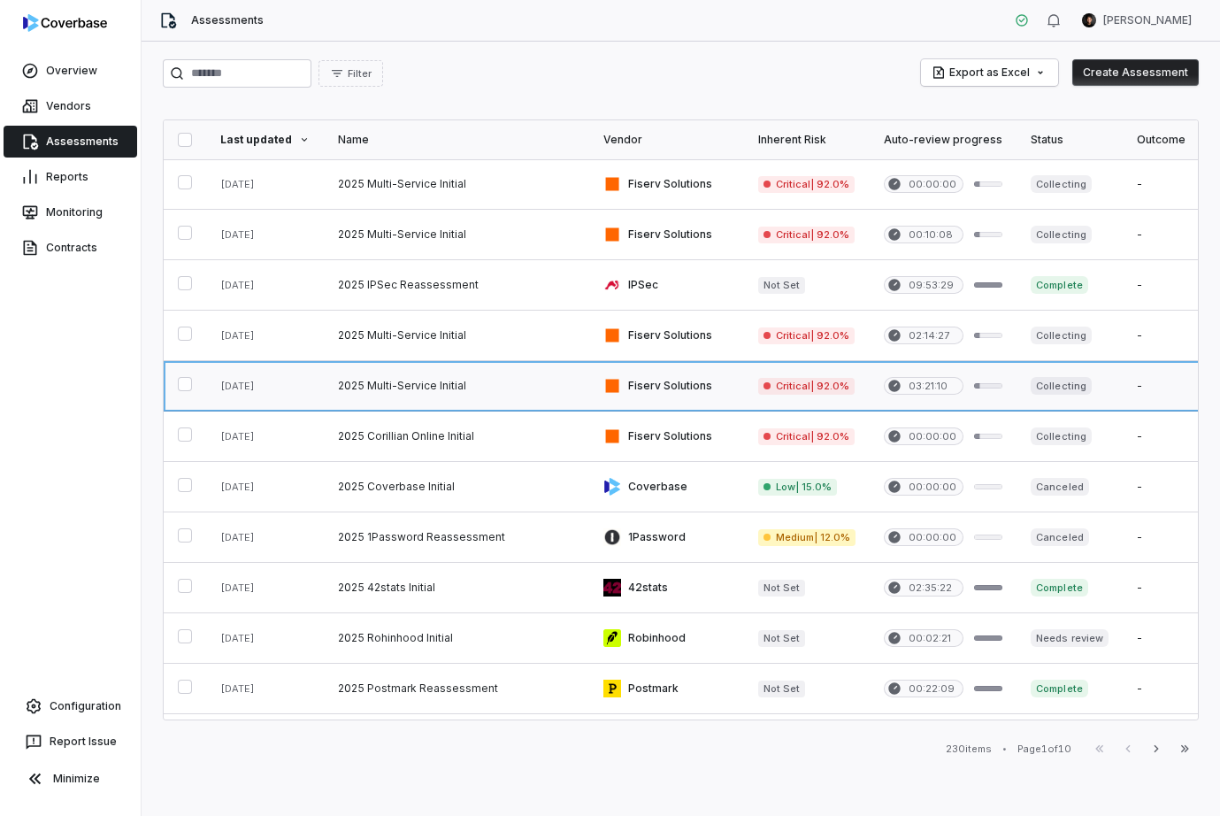
click at [476, 382] on link at bounding box center [456, 386] width 265 height 50
drag, startPoint x: 479, startPoint y: 445, endPoint x: 480, endPoint y: 480, distance: 35.4
click at [479, 445] on link at bounding box center [456, 436] width 265 height 50
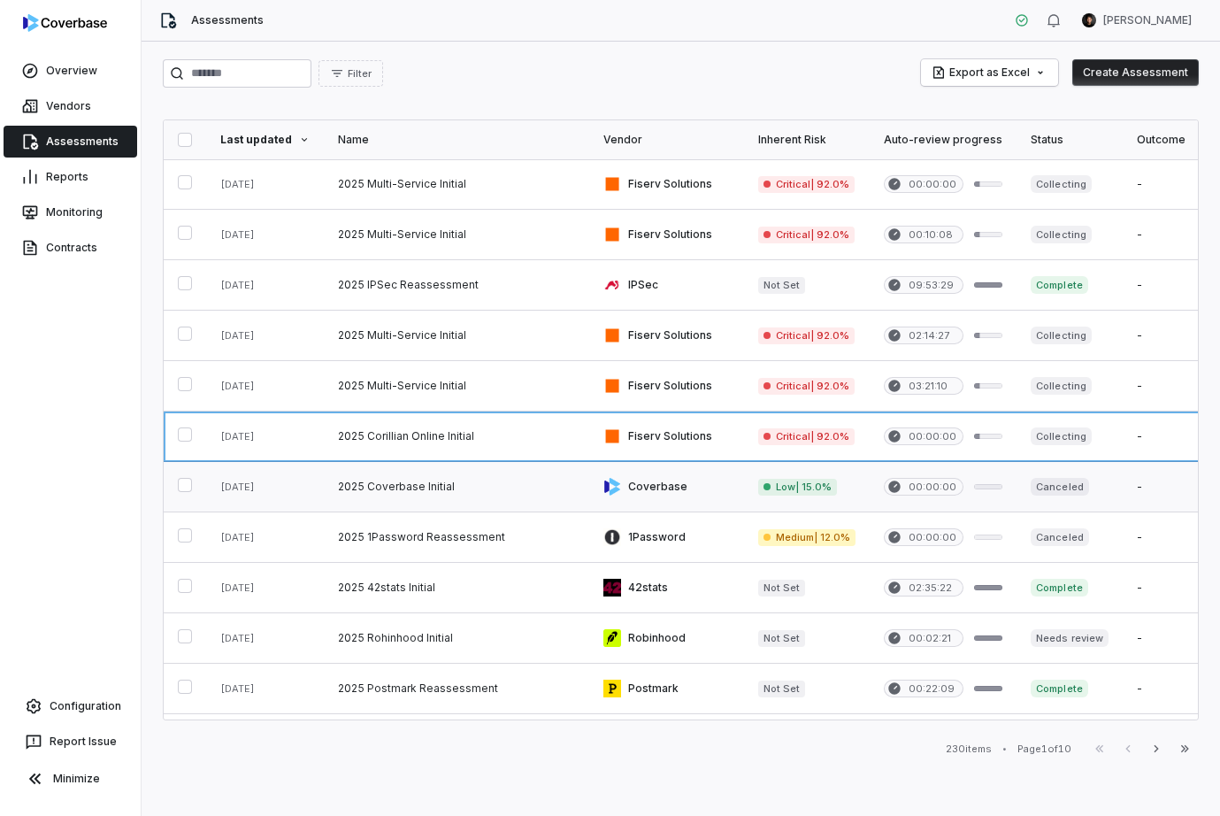
click at [482, 504] on link at bounding box center [456, 487] width 265 height 50
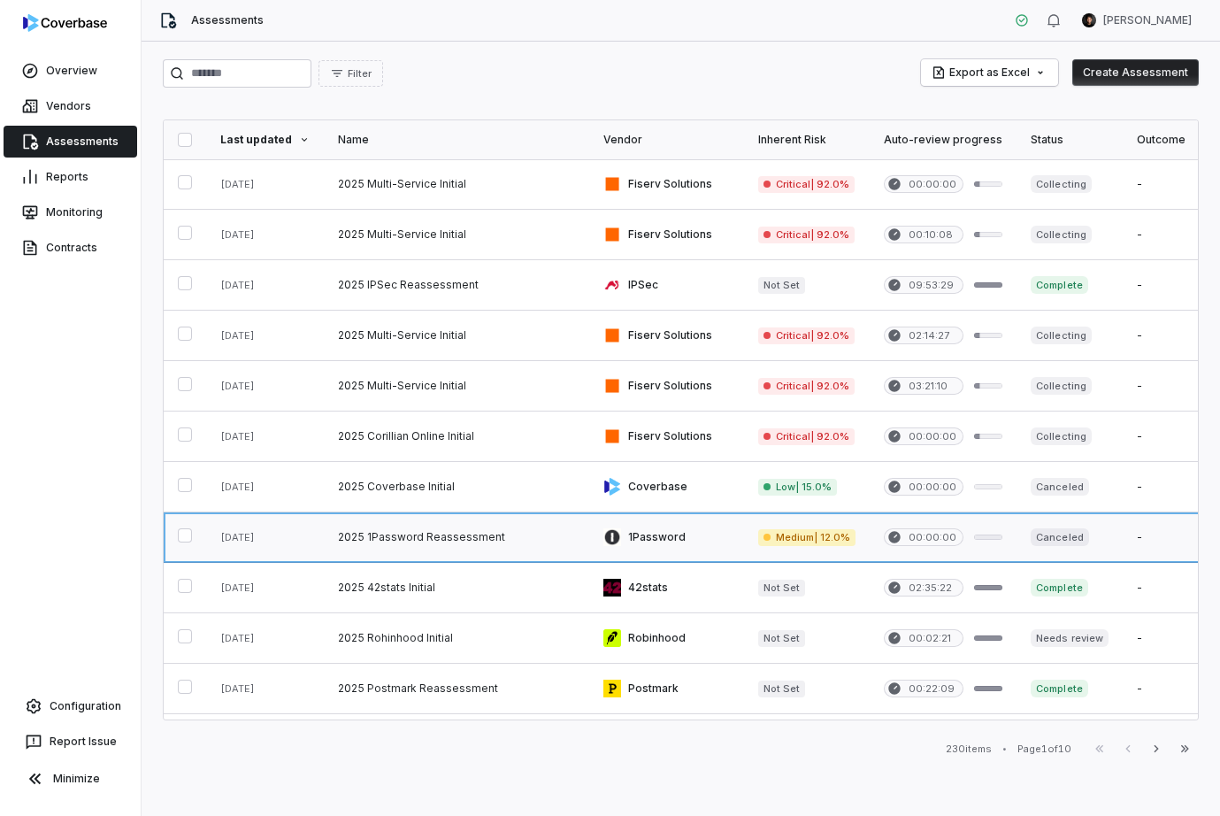
click at [488, 546] on link at bounding box center [456, 537] width 265 height 50
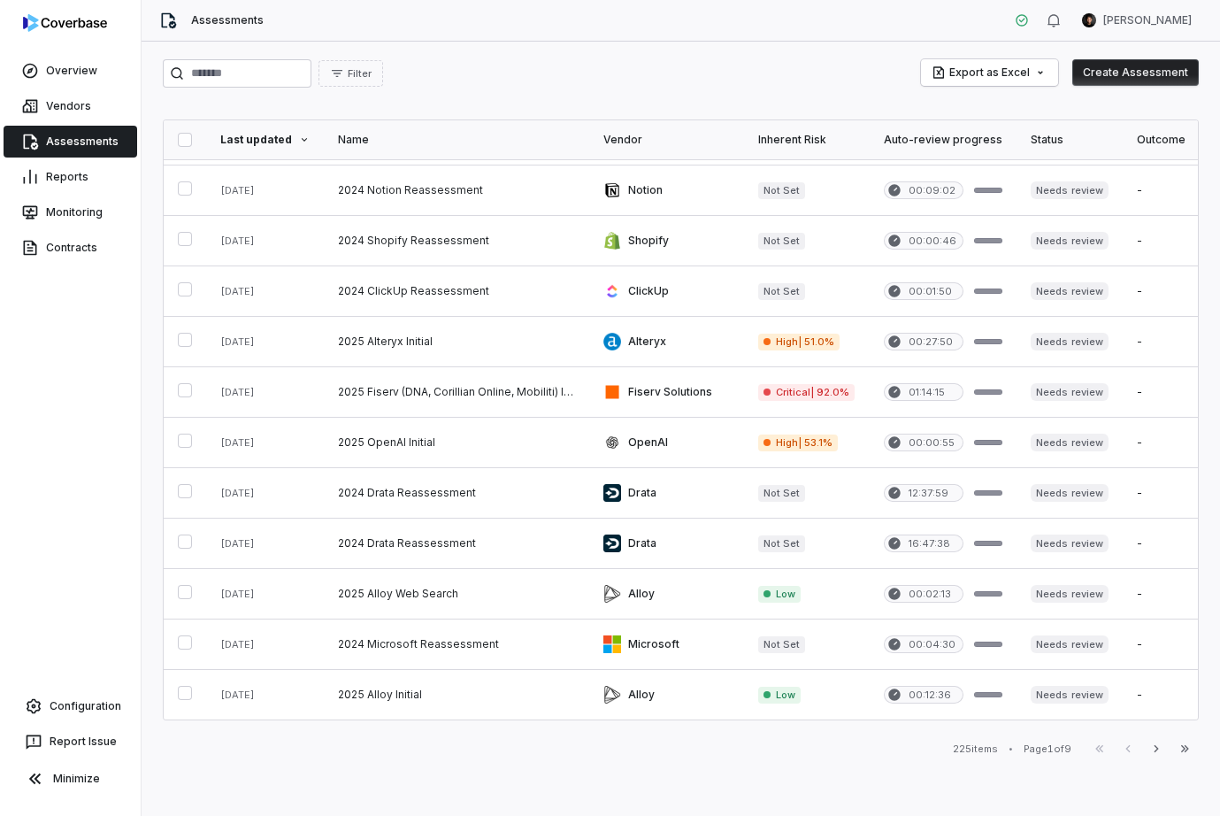
scroll to position [448, 0]
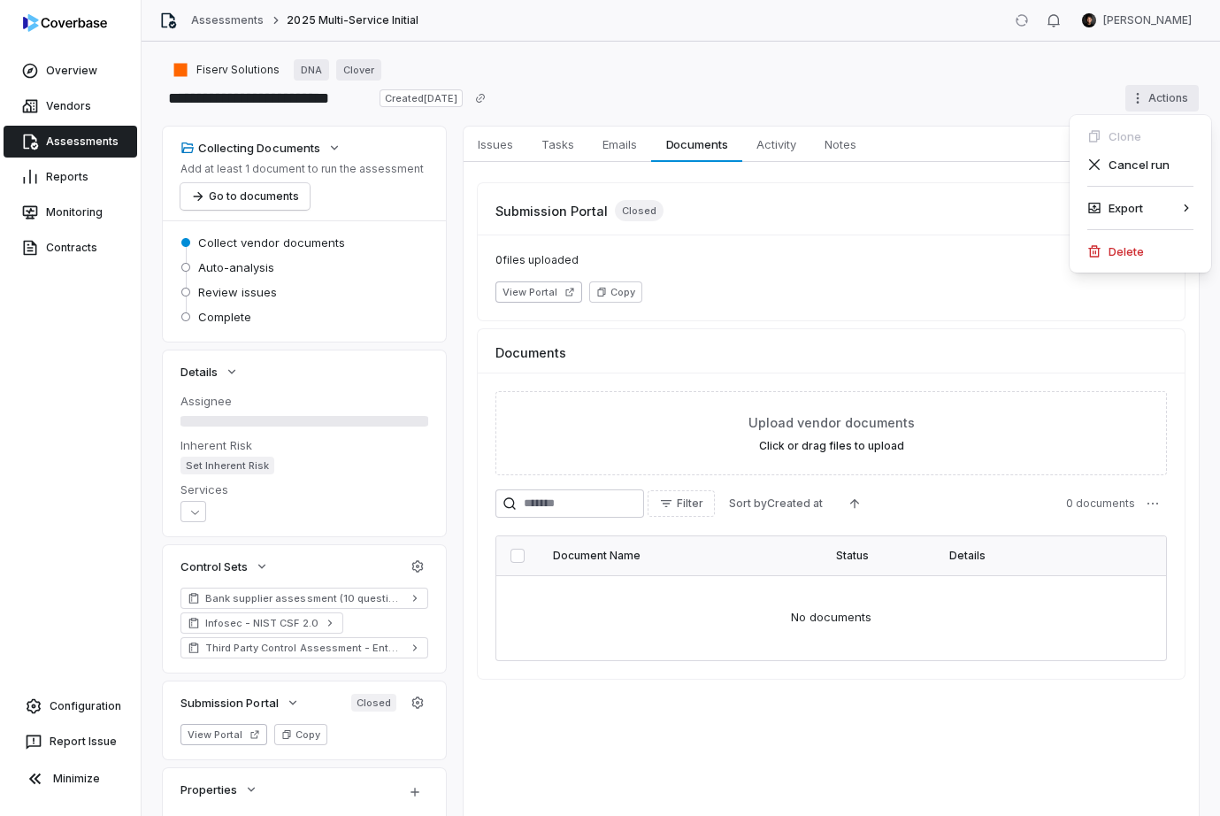
click at [1181, 93] on html "**********" at bounding box center [610, 408] width 1220 height 816
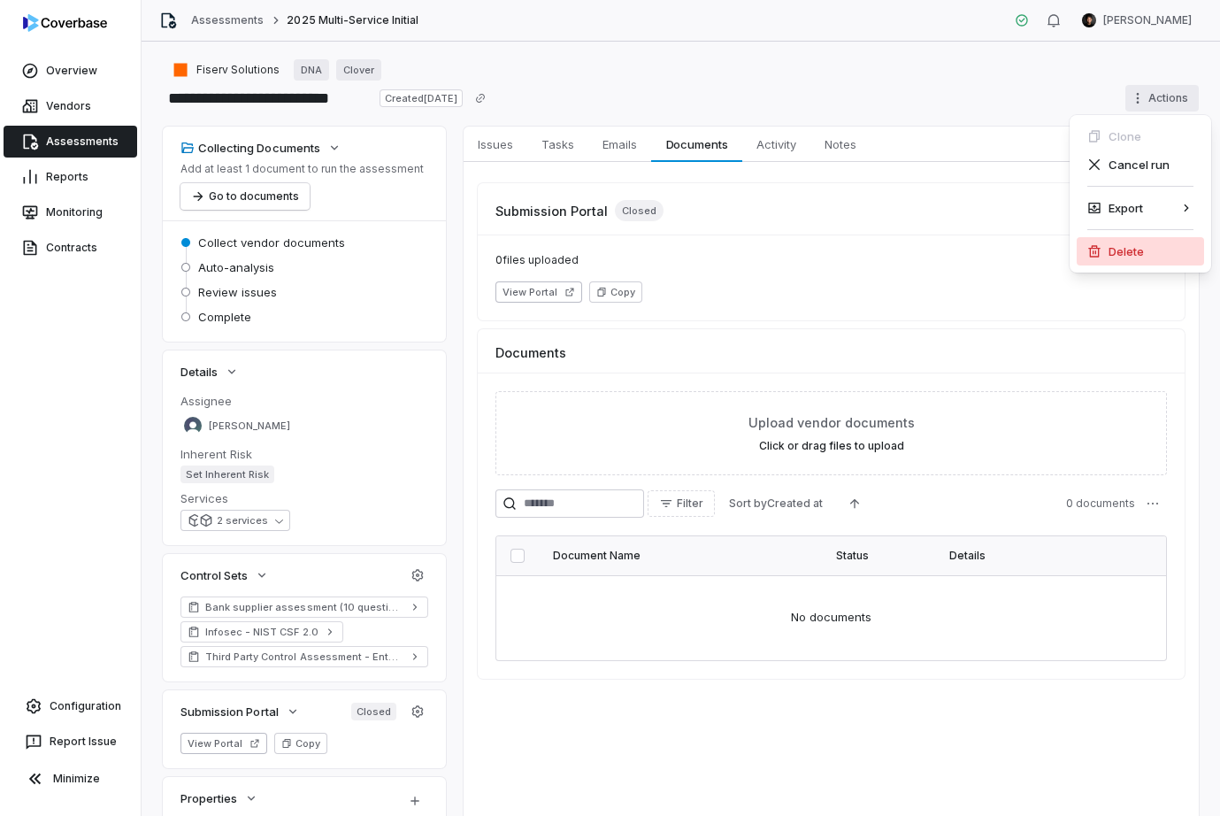
click at [1106, 250] on div "Delete" at bounding box center [1139, 251] width 127 height 28
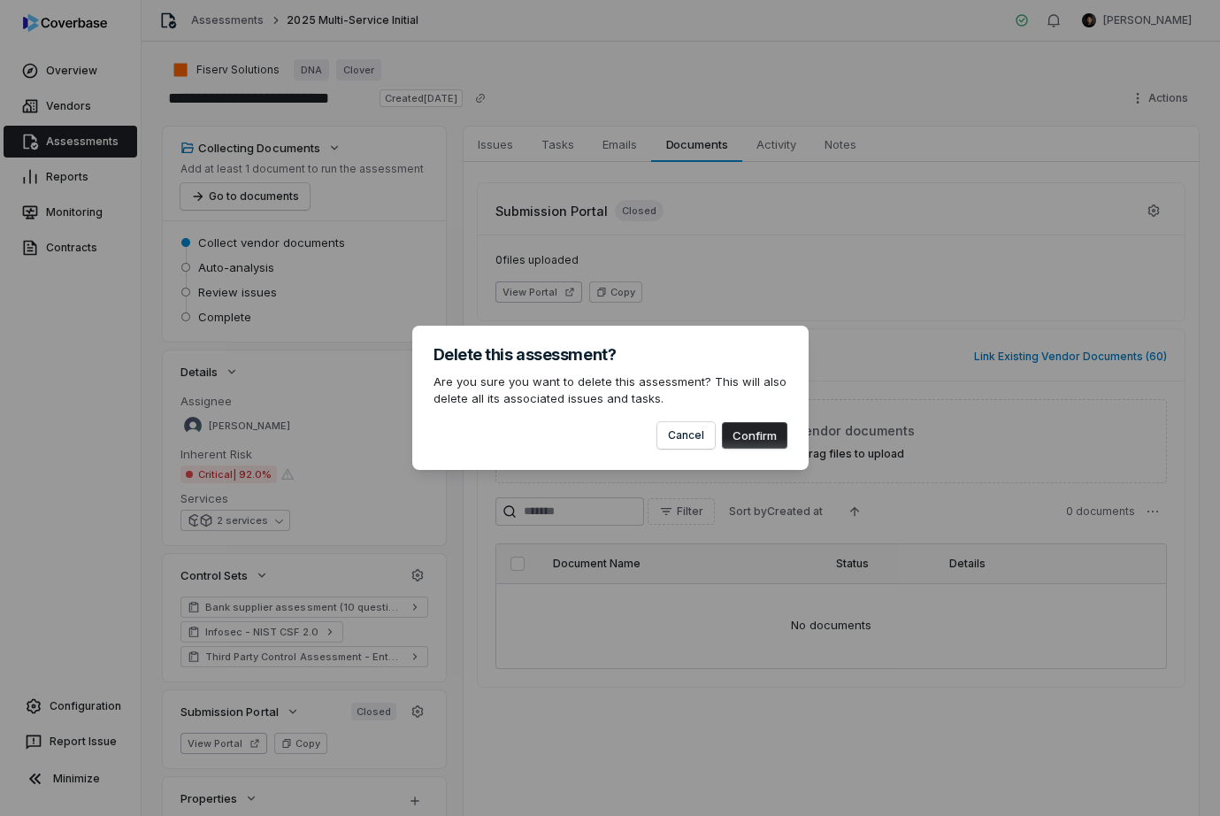
click at [748, 429] on button "Confirm" at bounding box center [754, 435] width 65 height 27
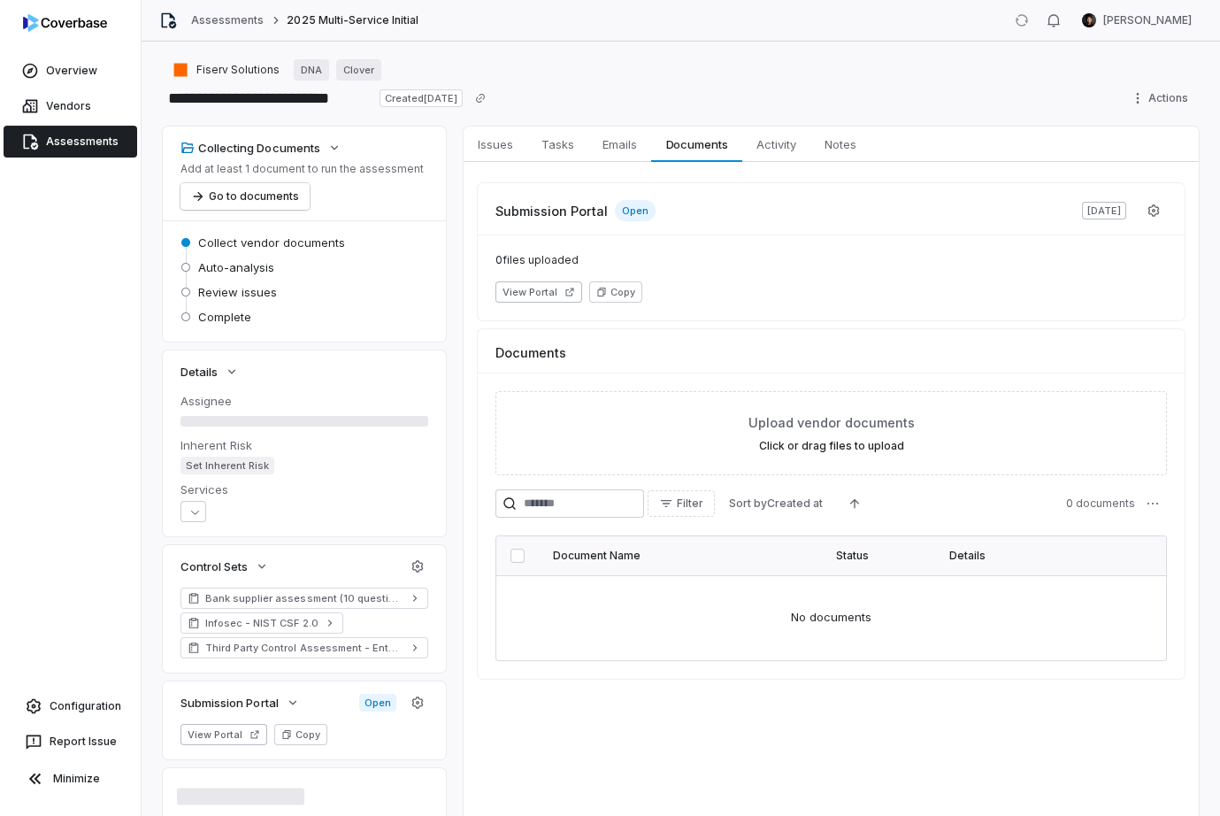
click at [1167, 97] on html "**********" at bounding box center [610, 408] width 1220 height 816
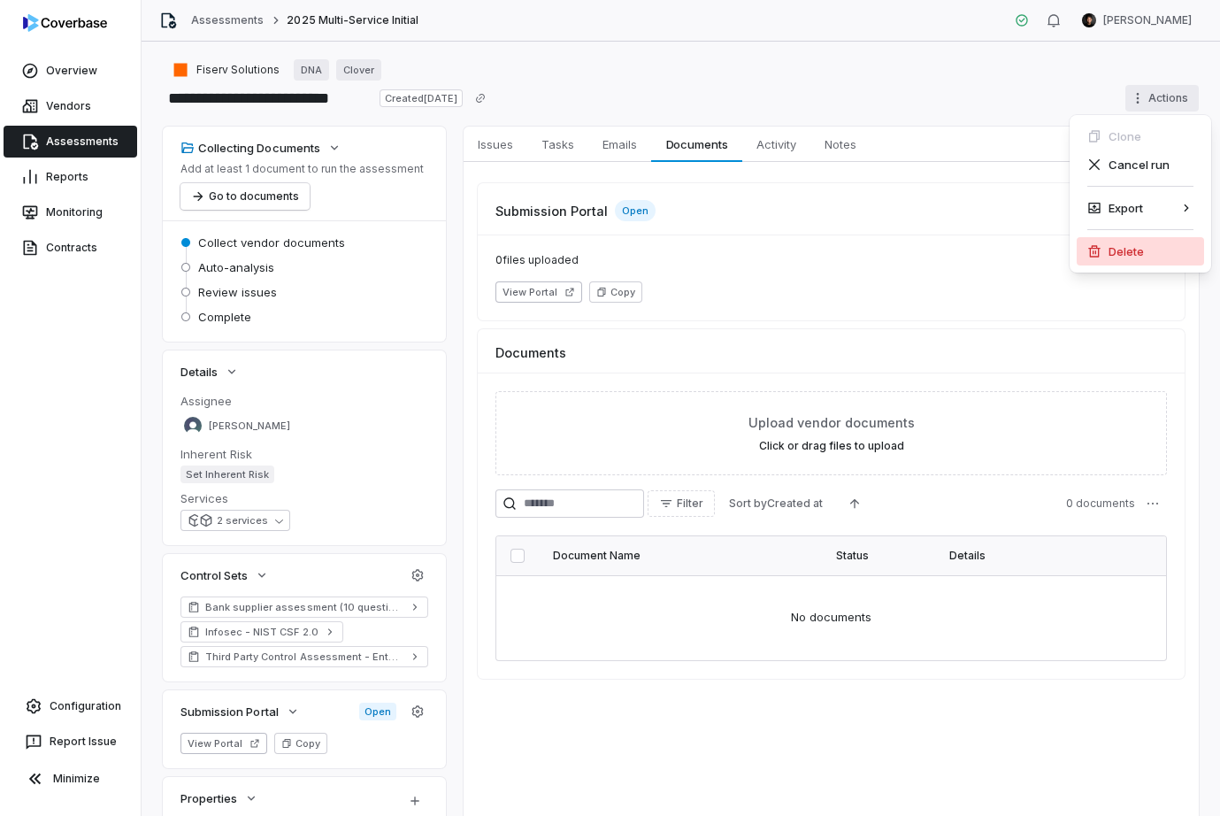
click at [1106, 250] on div "Delete" at bounding box center [1139, 251] width 127 height 28
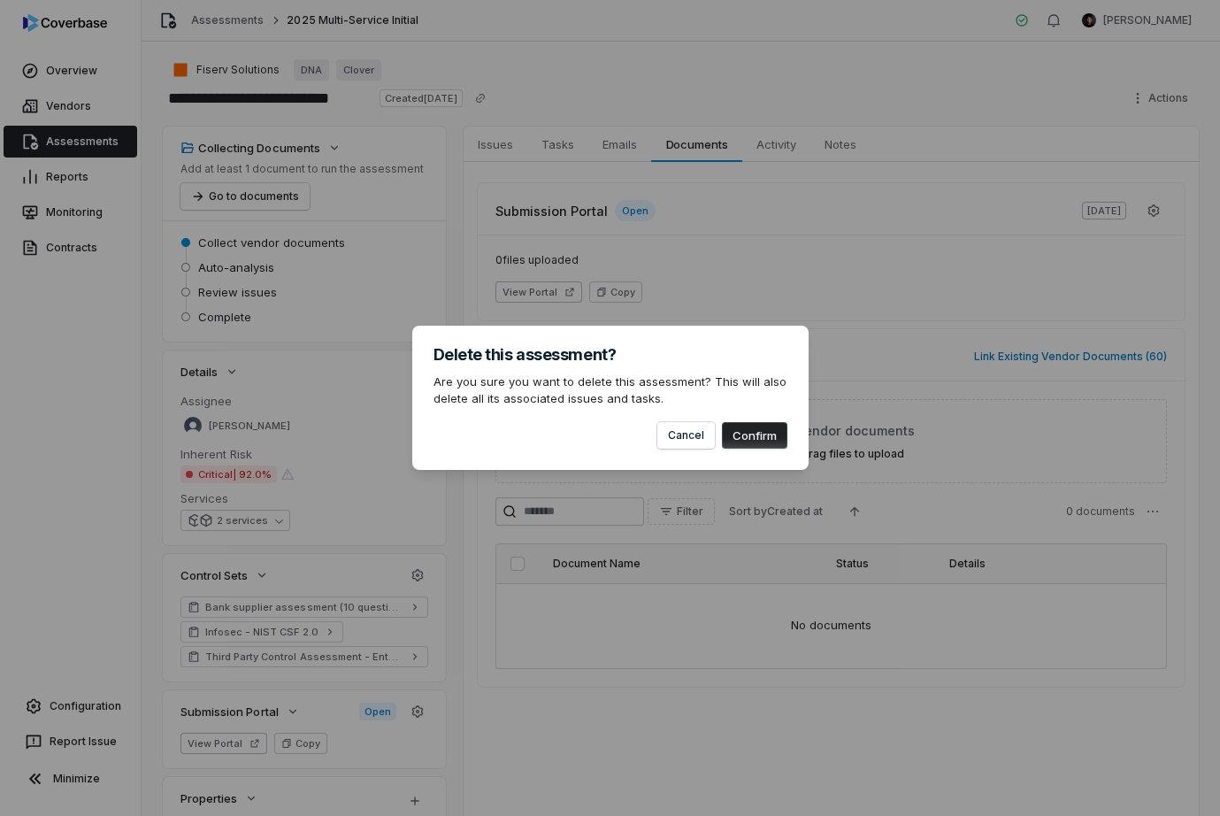
click at [762, 433] on button "Confirm" at bounding box center [754, 435] width 65 height 27
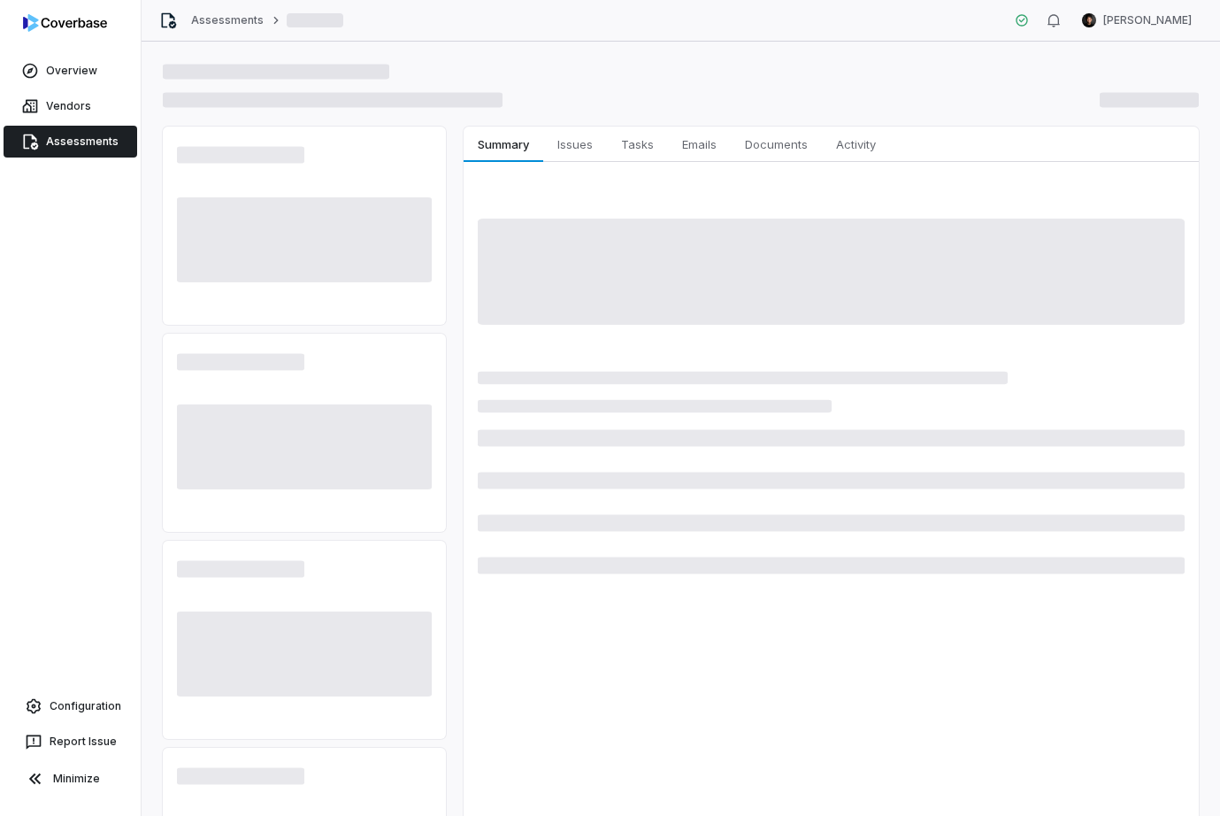
click at [1161, 98] on span at bounding box center [1148, 100] width 99 height 15
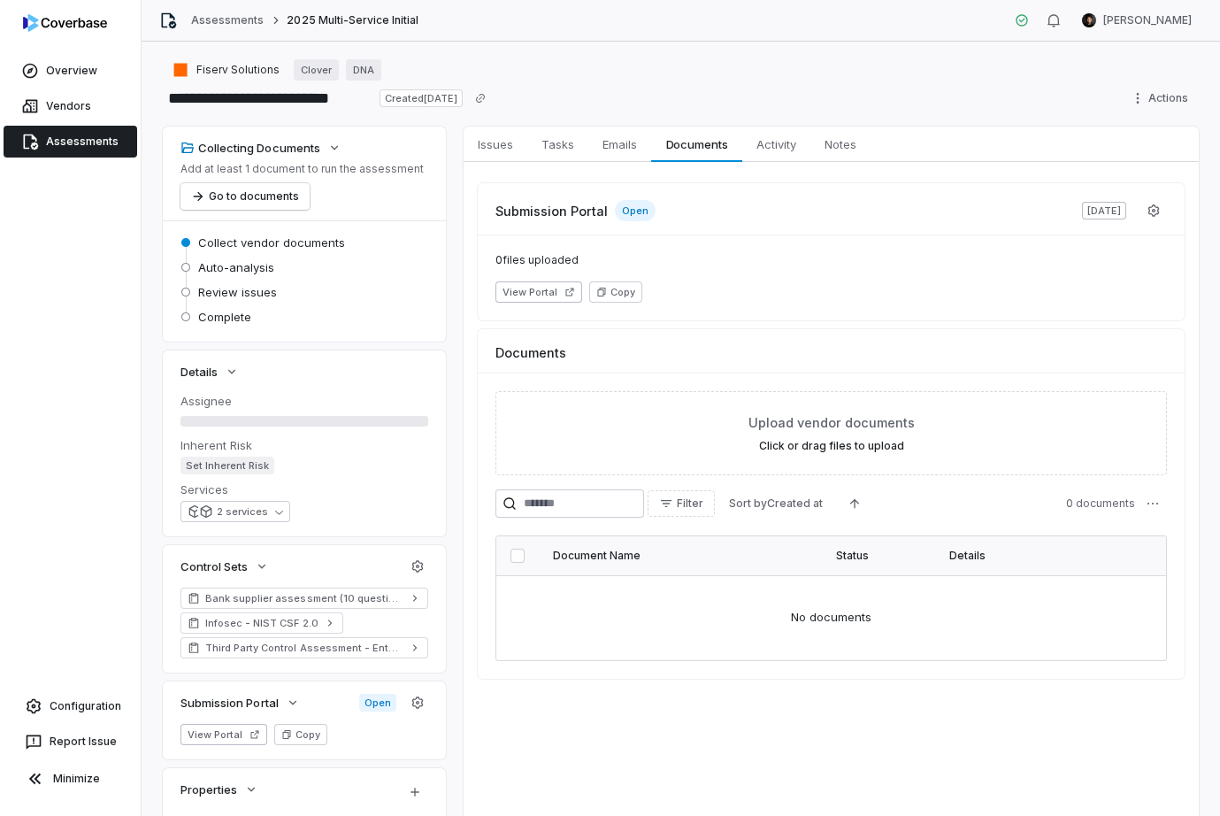
click at [1106, 250] on div "0 files uploaded View Portal Copy" at bounding box center [831, 277] width 707 height 86
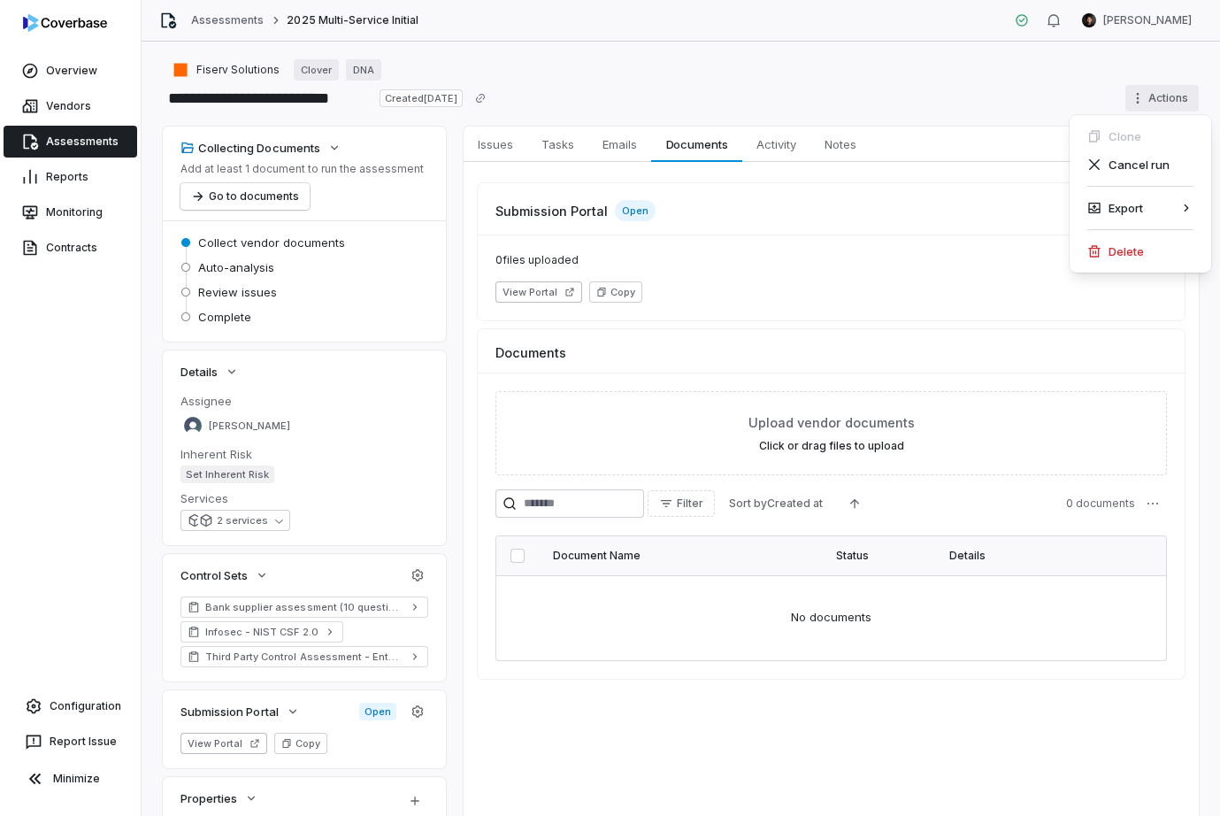
click at [1153, 104] on html "**********" at bounding box center [610, 408] width 1220 height 816
click at [1133, 260] on div "Delete" at bounding box center [1139, 251] width 127 height 28
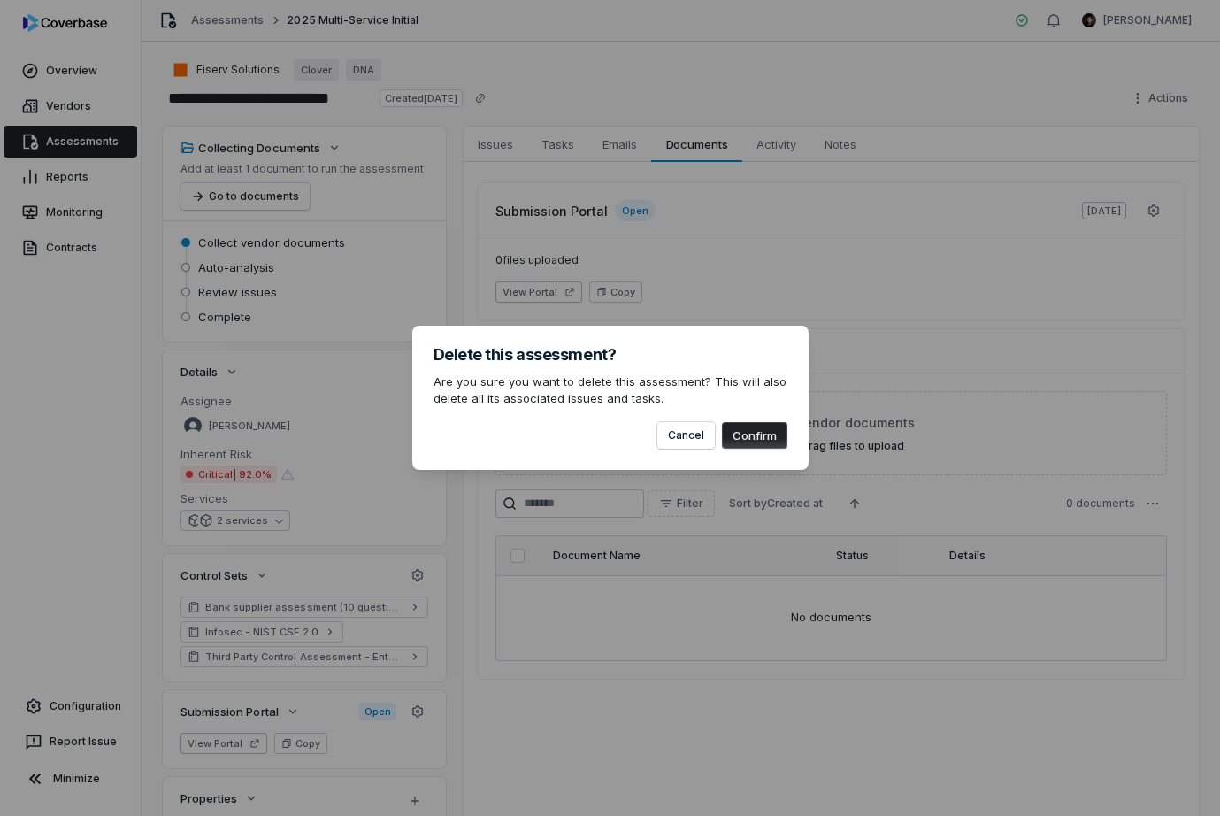
click at [771, 437] on button "Confirm" at bounding box center [754, 435] width 65 height 27
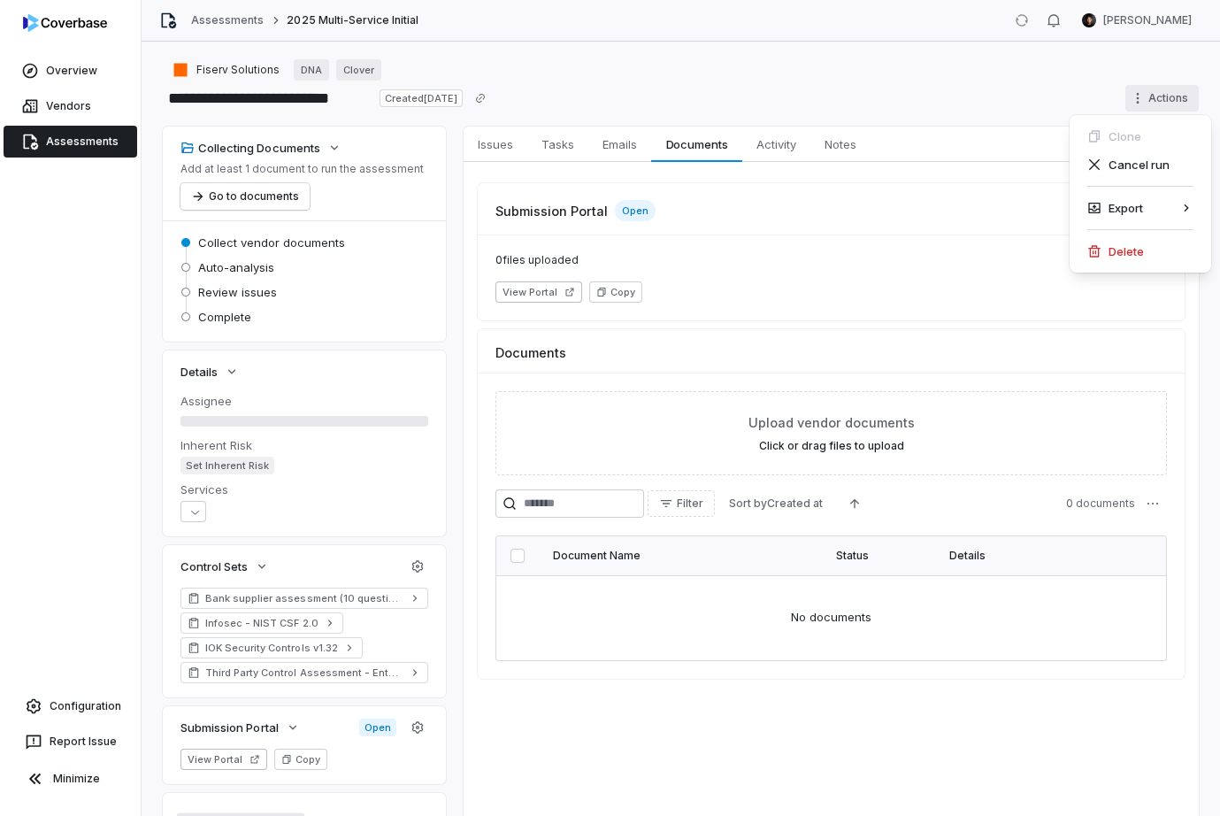
click at [1161, 98] on html "**********" at bounding box center [610, 408] width 1220 height 816
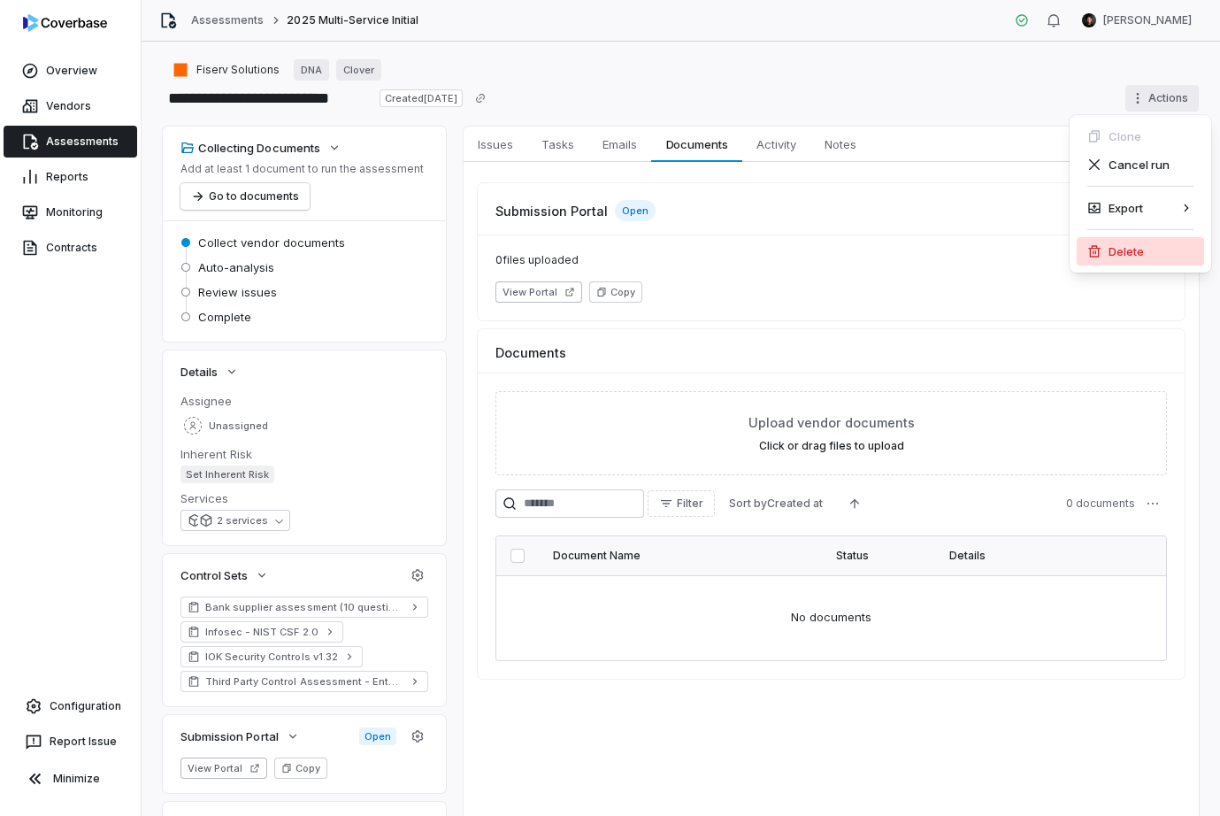
click at [1106, 250] on div "Delete" at bounding box center [1139, 251] width 127 height 28
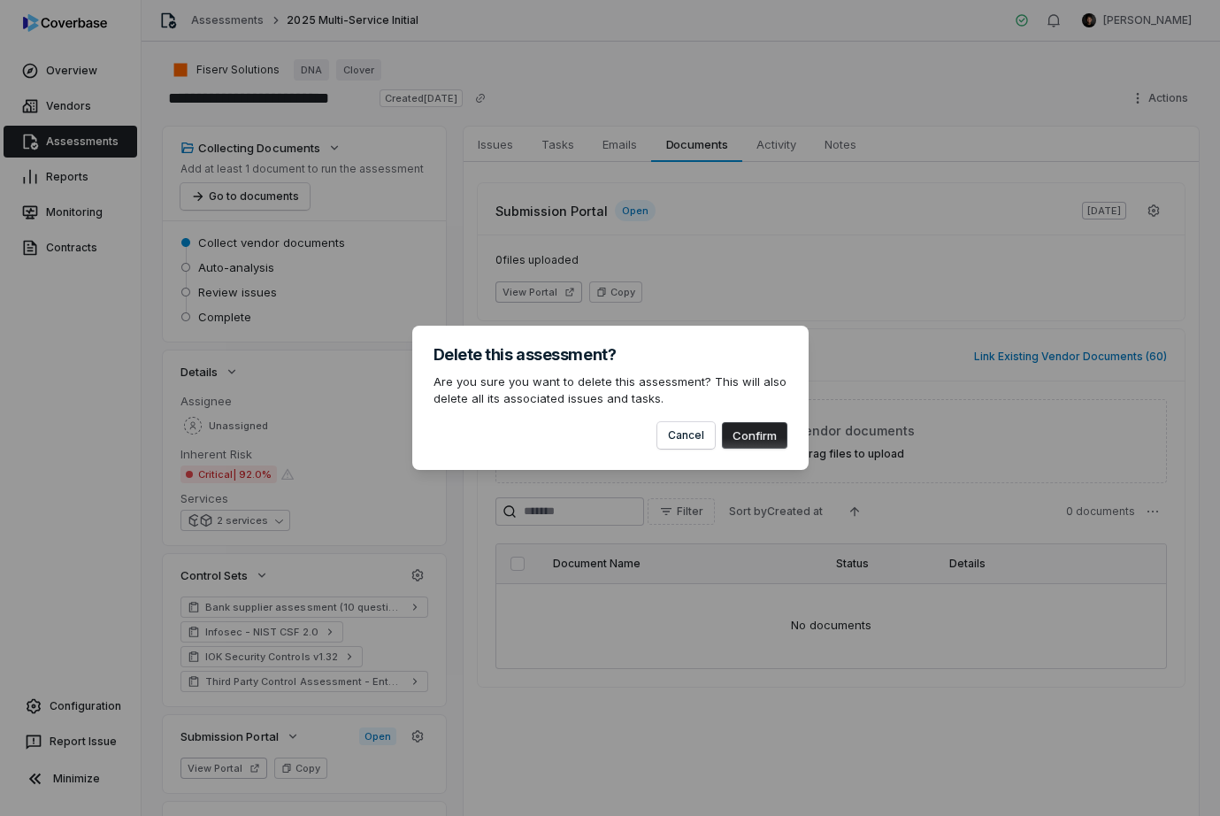
click at [762, 433] on button "Confirm" at bounding box center [754, 435] width 65 height 27
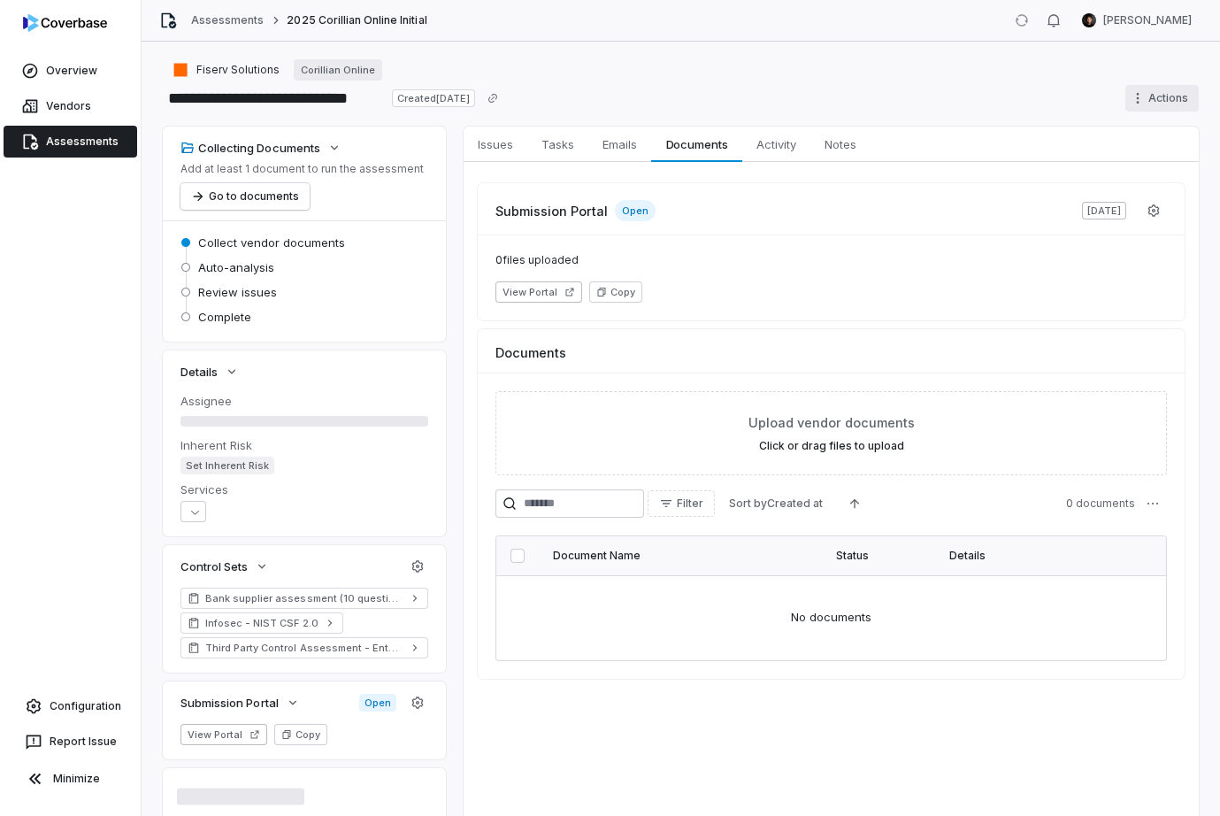
click at [1161, 98] on html "**********" at bounding box center [610, 408] width 1220 height 816
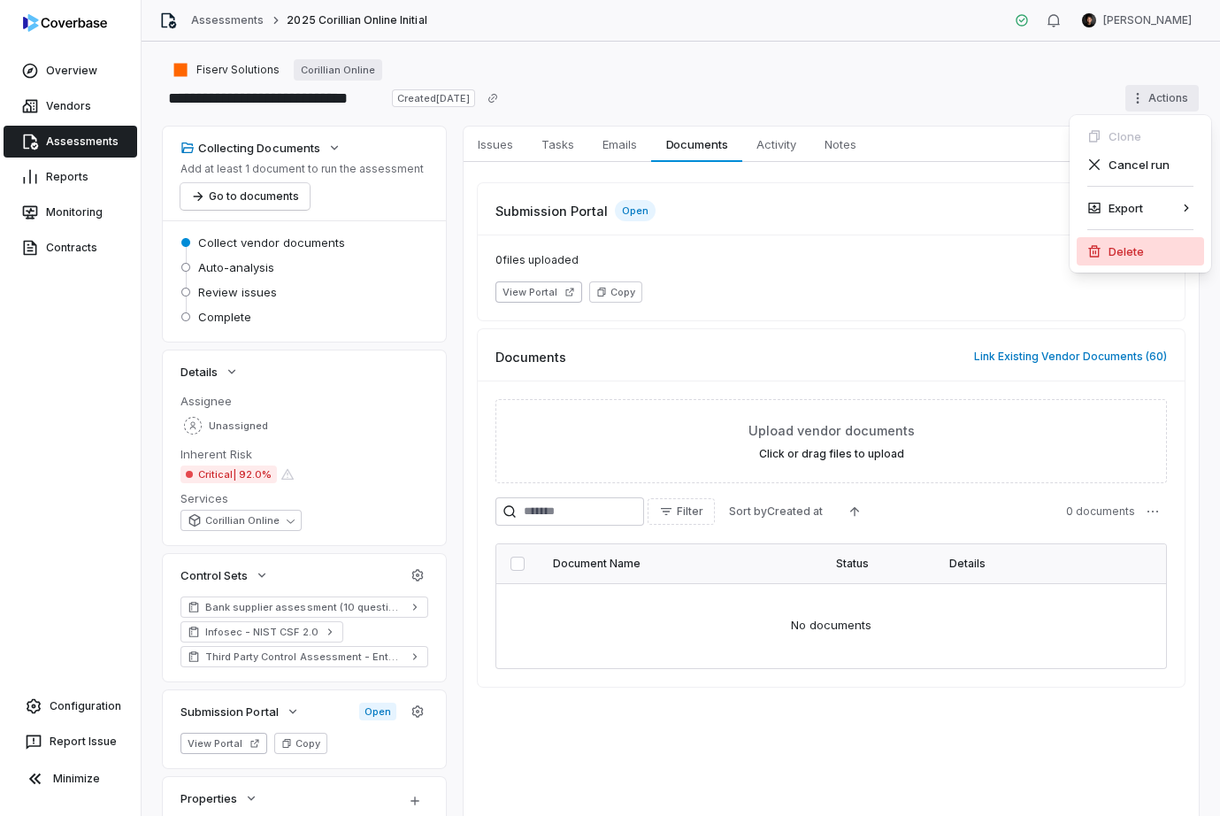
click at [1111, 245] on div "Delete" at bounding box center [1139, 251] width 127 height 28
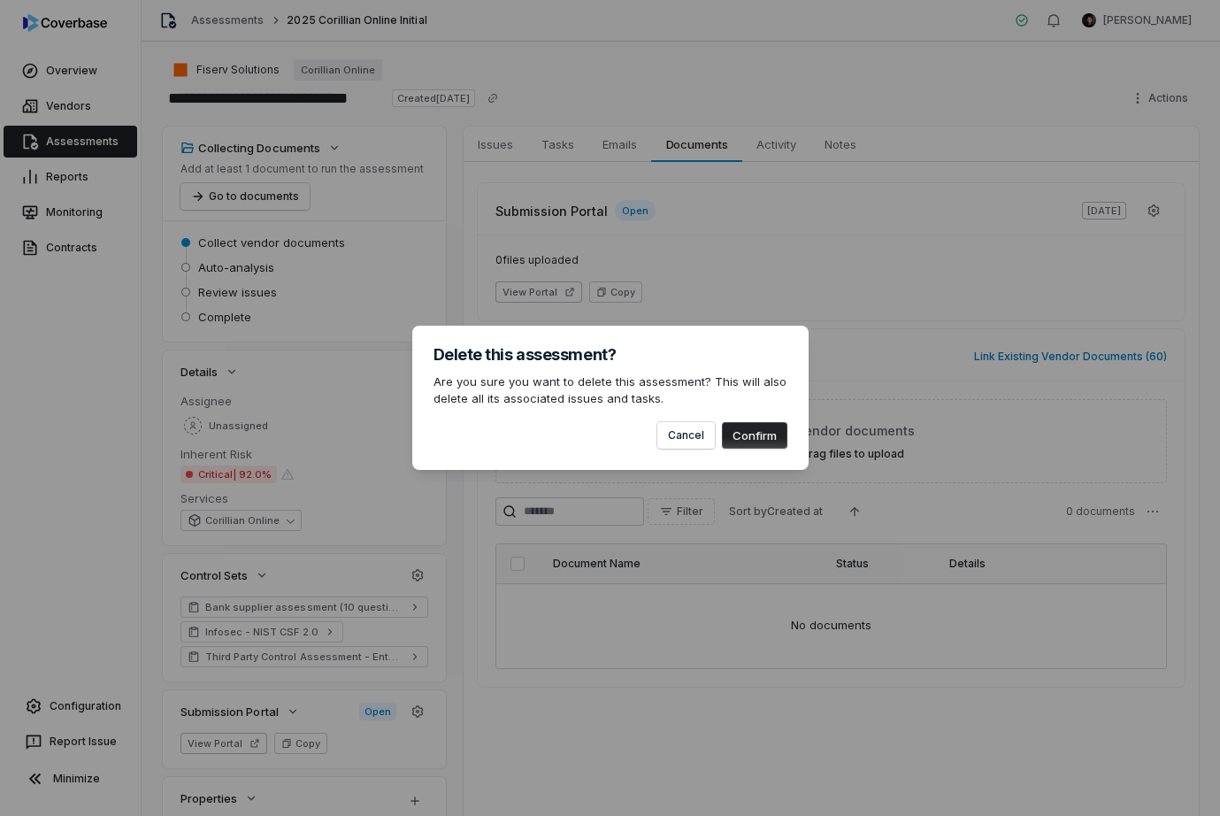
click at [755, 436] on button "Confirm" at bounding box center [754, 435] width 65 height 27
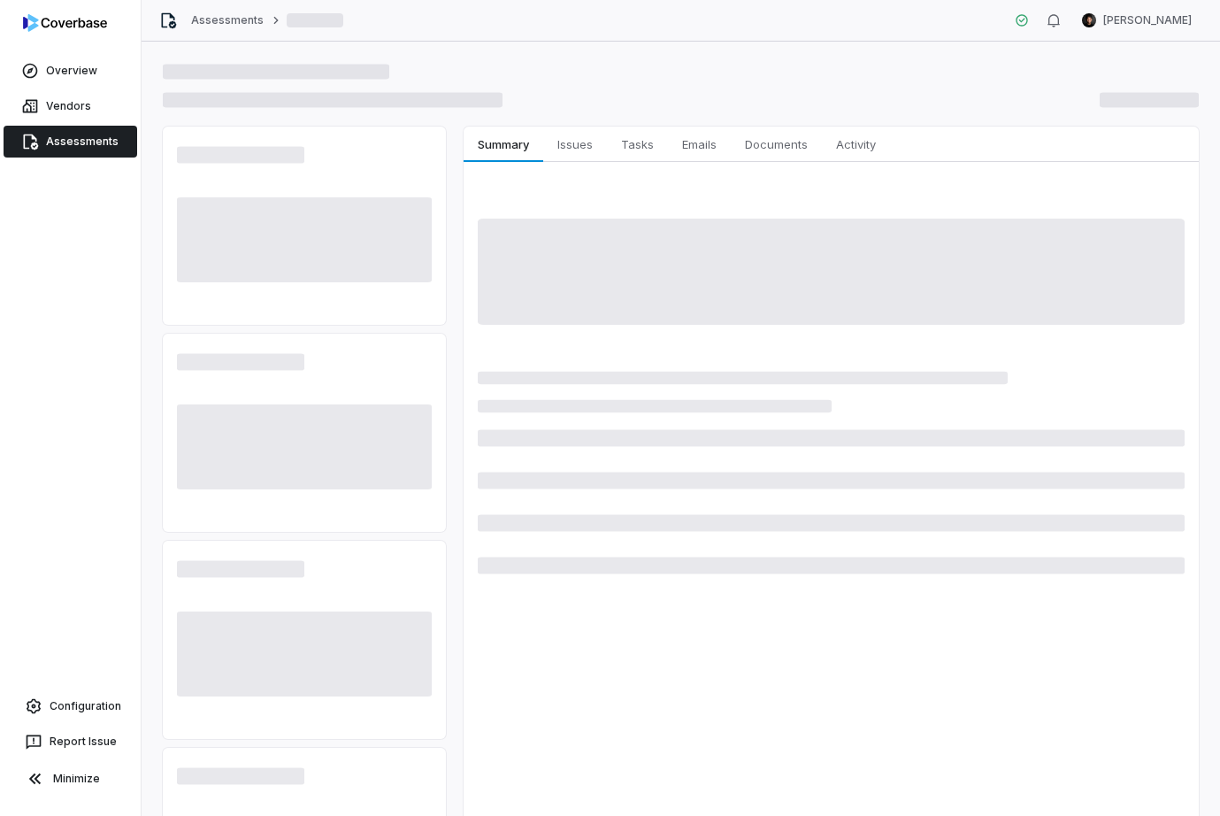
click at [1161, 98] on span at bounding box center [1148, 100] width 99 height 15
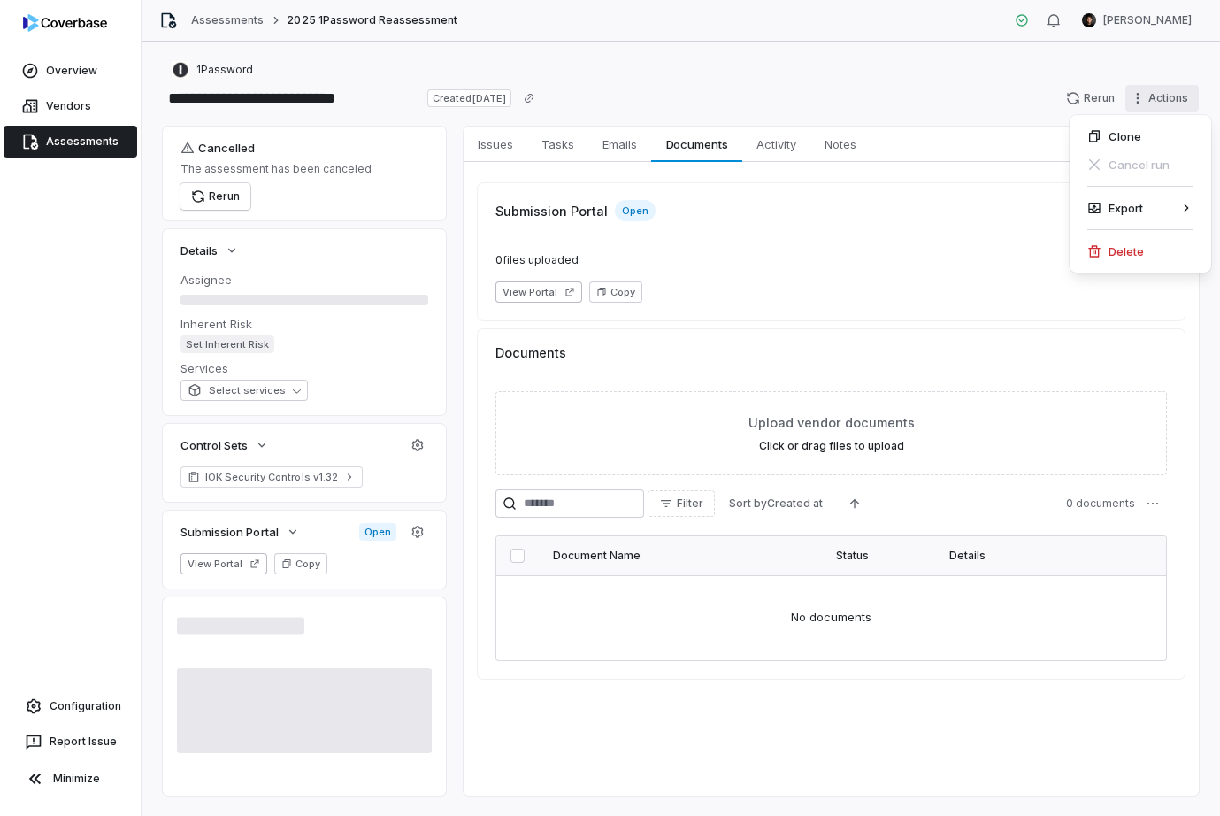
click at [1161, 98] on html "**********" at bounding box center [610, 408] width 1220 height 816
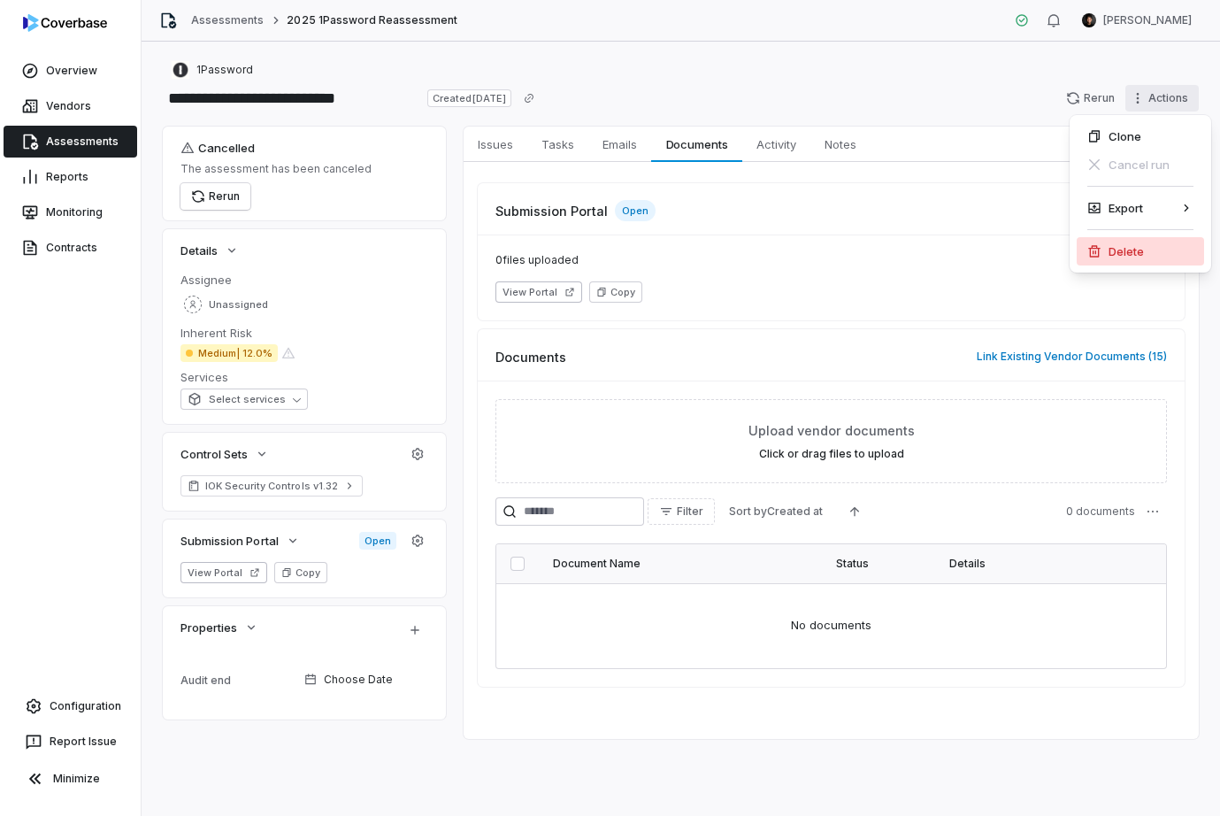
click at [1130, 249] on div "Delete" at bounding box center [1139, 251] width 127 height 28
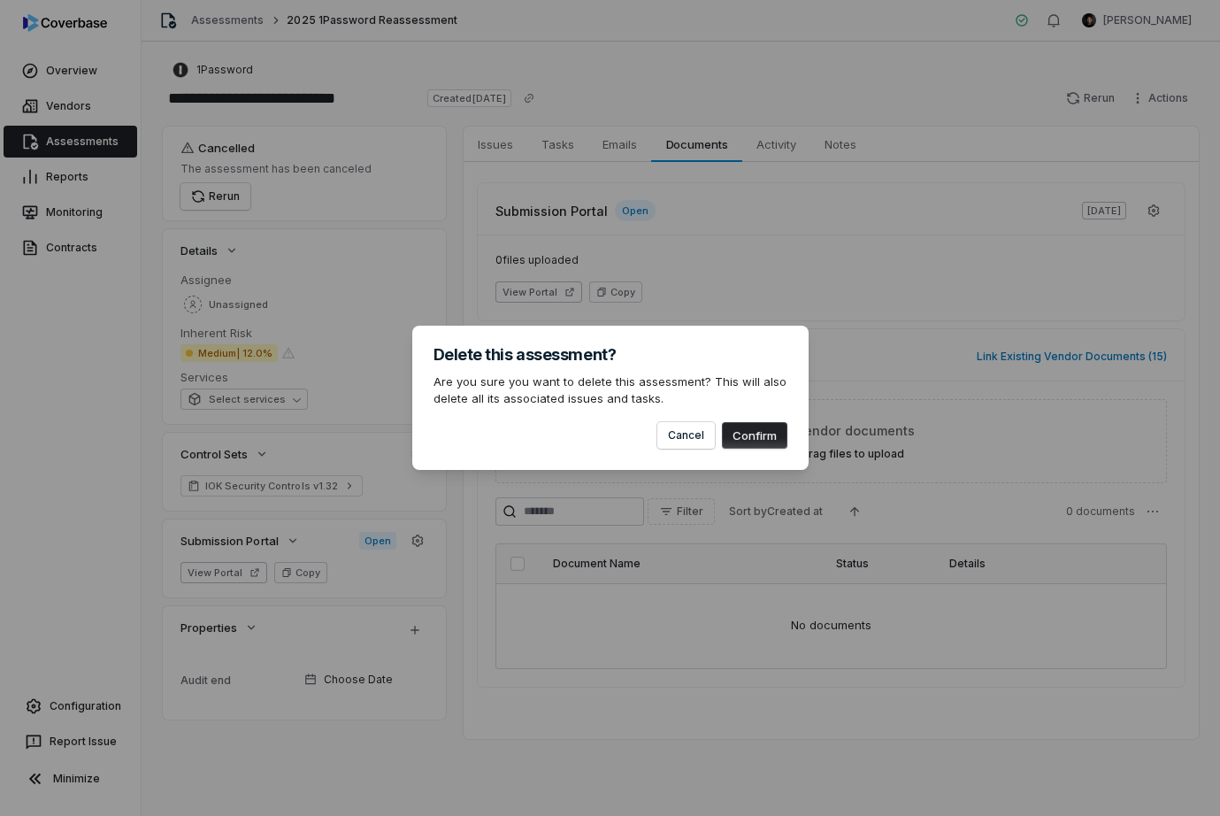
click at [762, 433] on button "Confirm" at bounding box center [754, 435] width 65 height 27
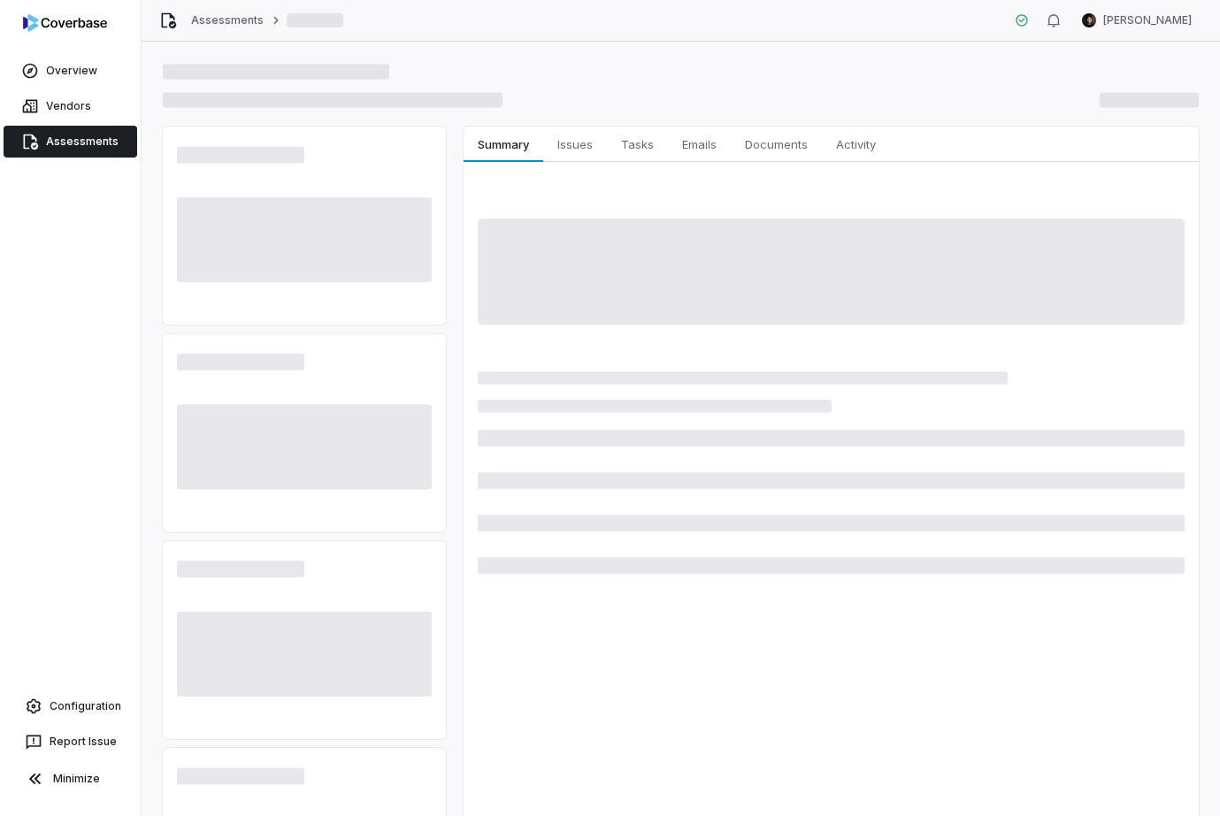
click at [1161, 98] on span at bounding box center [1148, 100] width 99 height 15
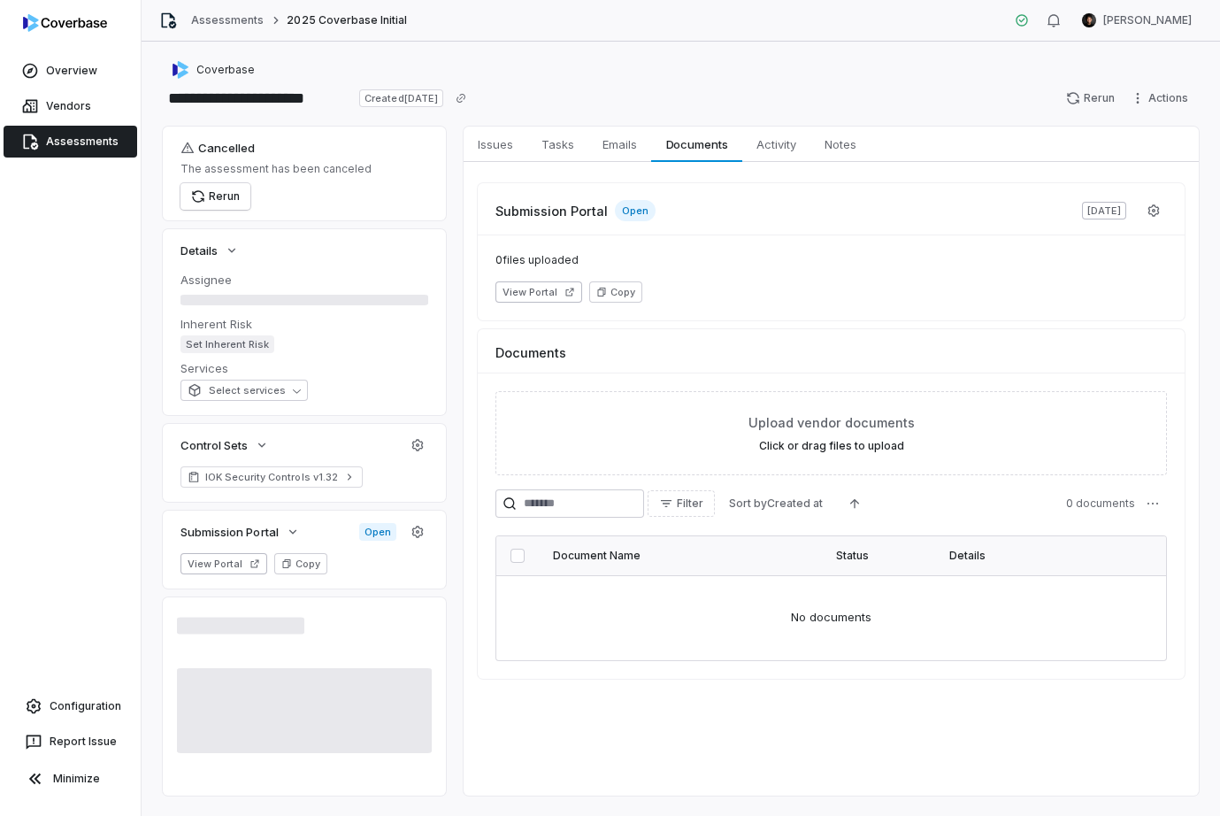
click at [1161, 98] on html "**********" at bounding box center [610, 408] width 1220 height 816
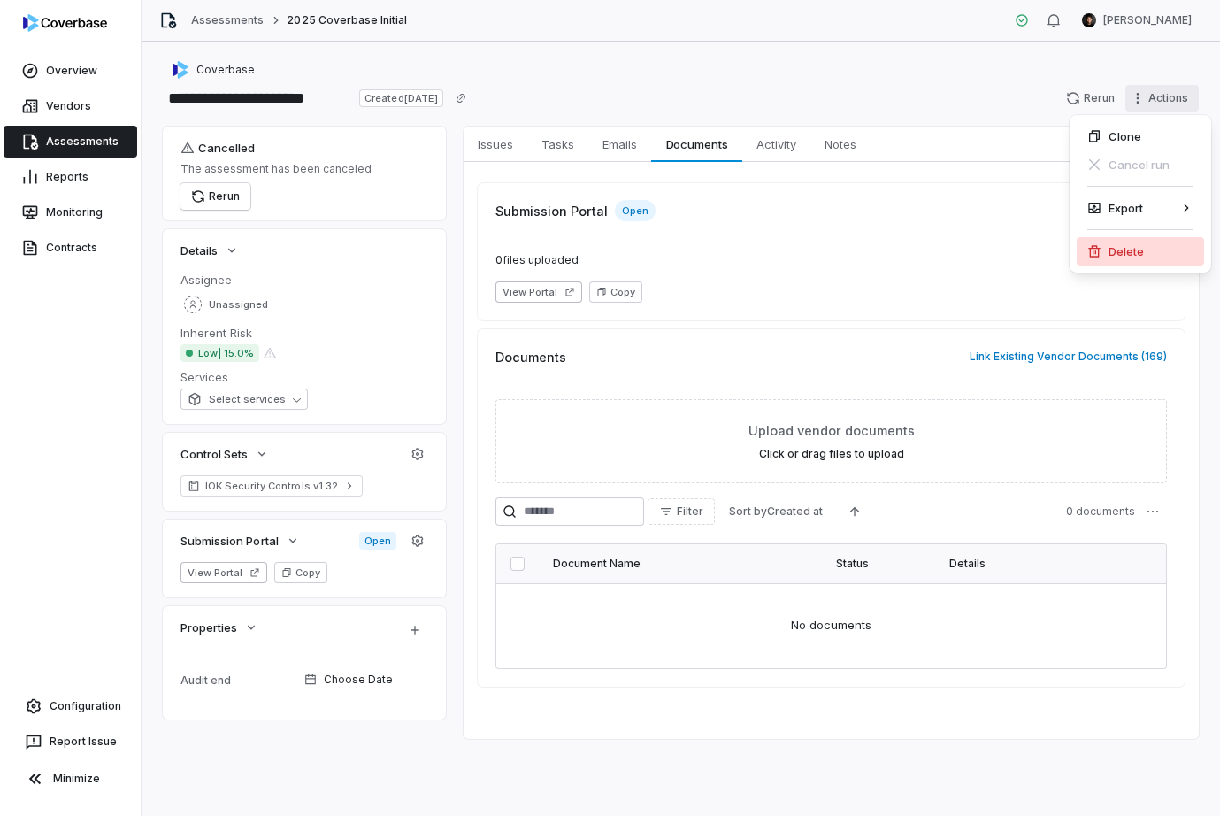
click at [1129, 245] on div "Delete" at bounding box center [1139, 251] width 127 height 28
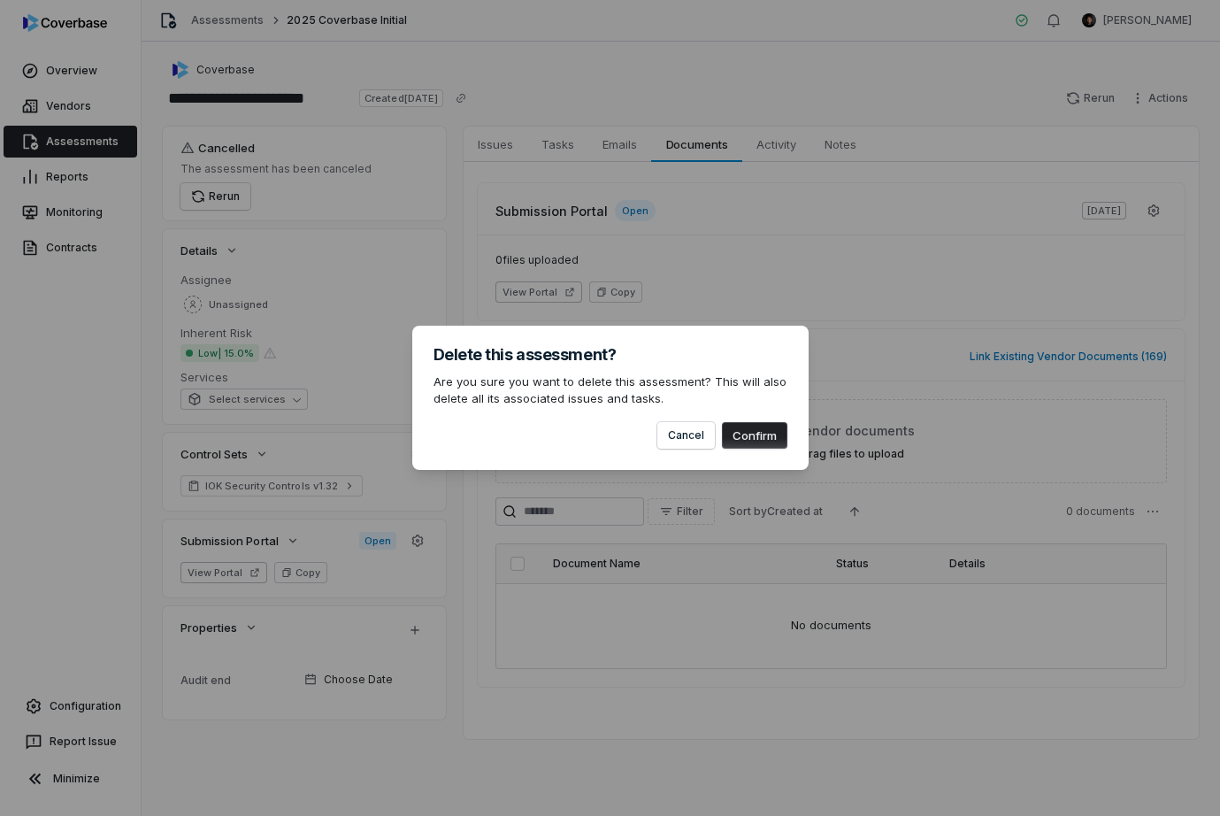
click at [762, 433] on button "Confirm" at bounding box center [754, 435] width 65 height 27
